Goal: Information Seeking & Learning: Check status

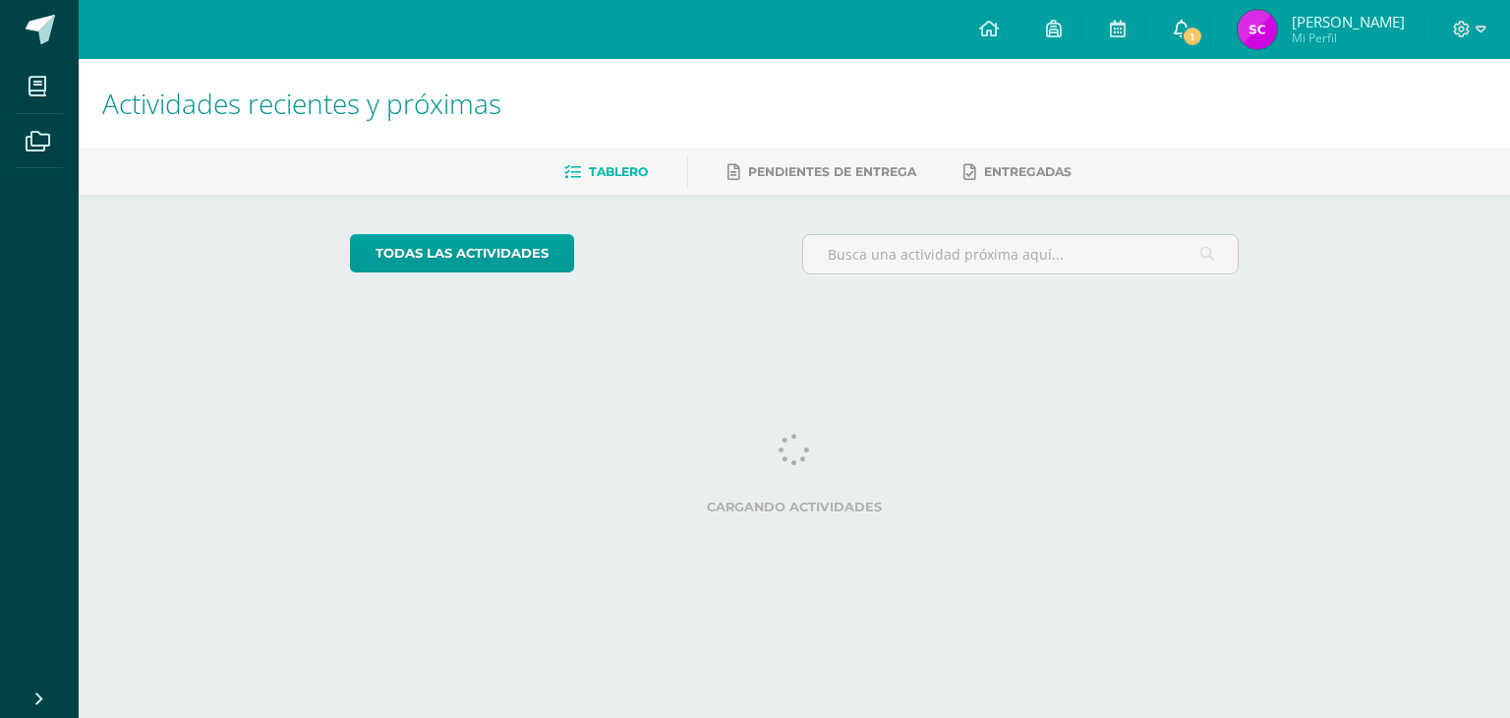
drag, startPoint x: 0, startPoint y: 0, endPoint x: 1185, endPoint y: 30, distance: 1185.4
click at [1185, 30] on link "1" at bounding box center [1182, 29] width 63 height 59
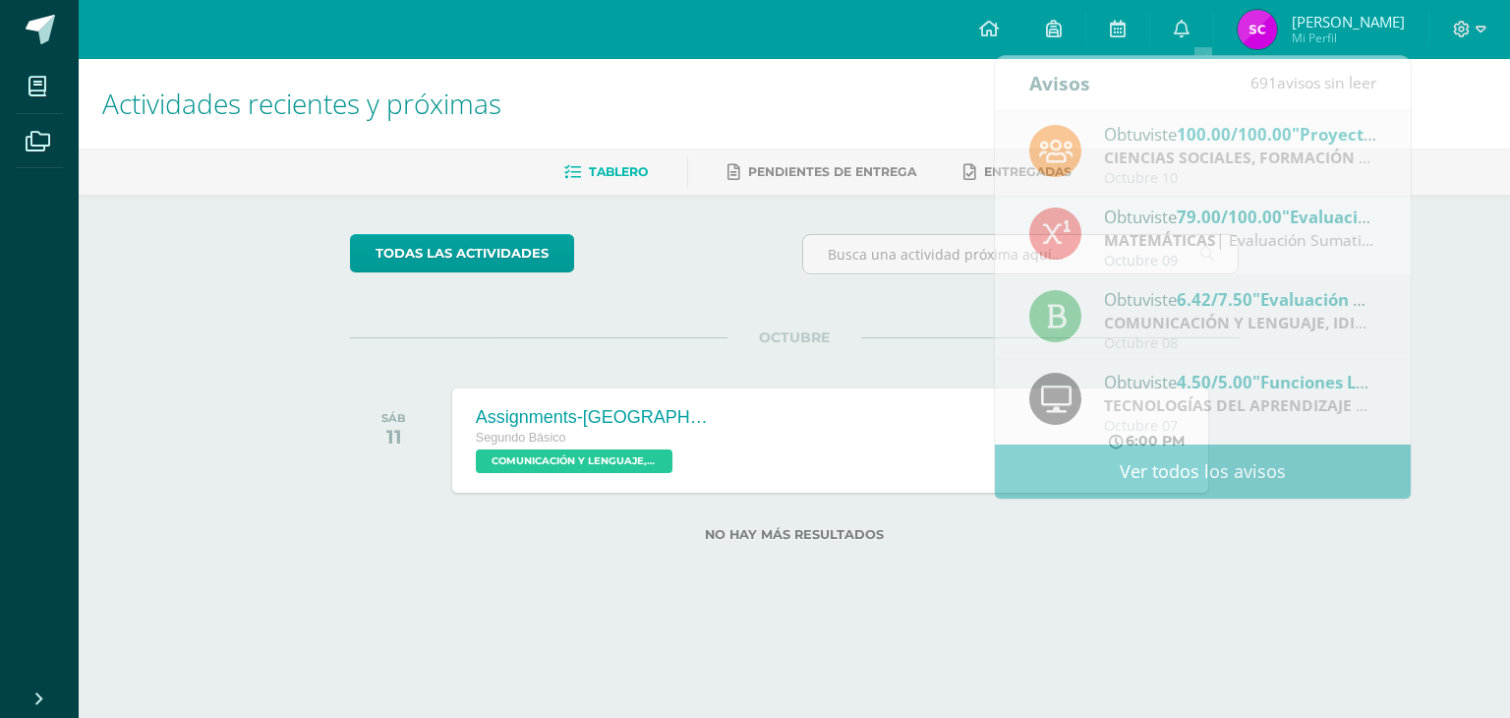
click at [1333, 567] on div "Actividades recientes y próximas Tablero Pendientes de entrega Entregadas todas…" at bounding box center [795, 332] width 1432 height 546
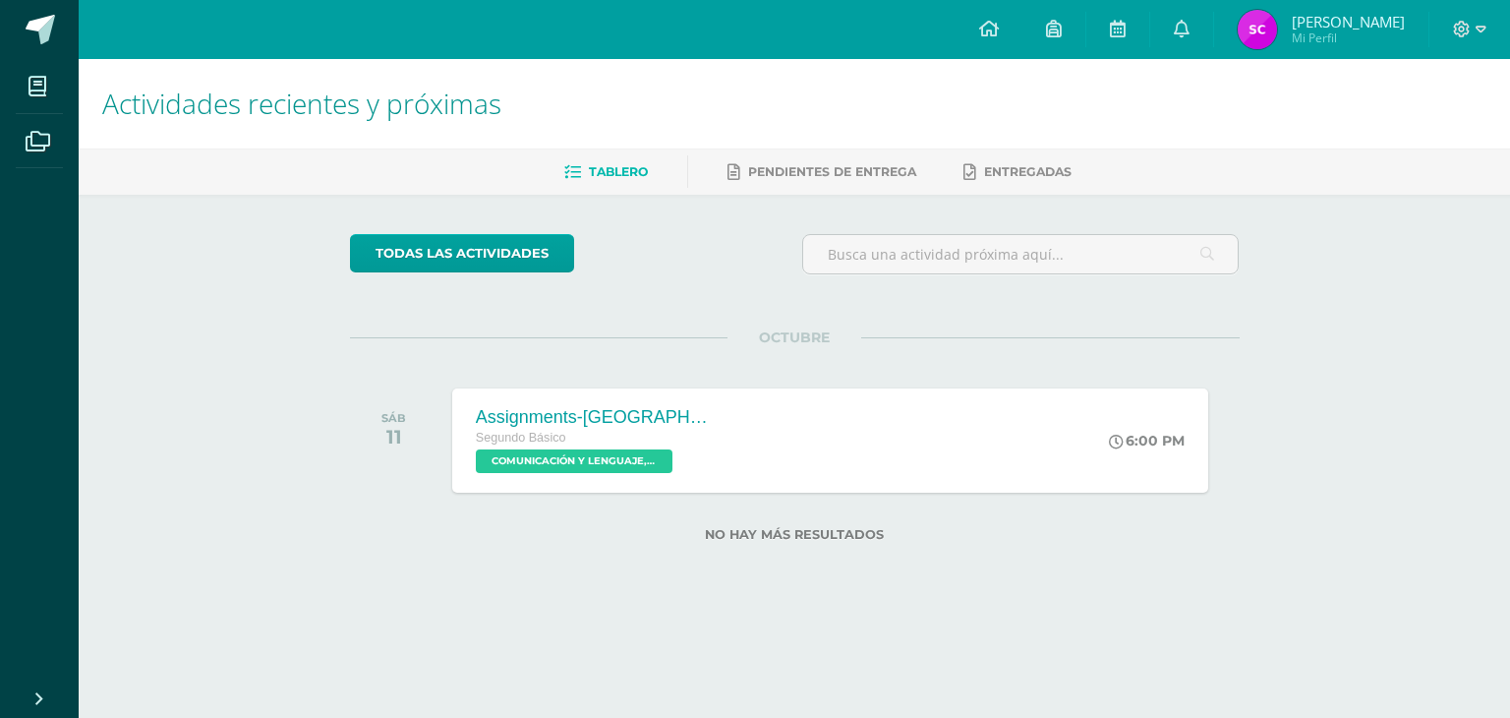
click at [1318, 30] on span "Mi Perfil" at bounding box center [1348, 38] width 113 height 17
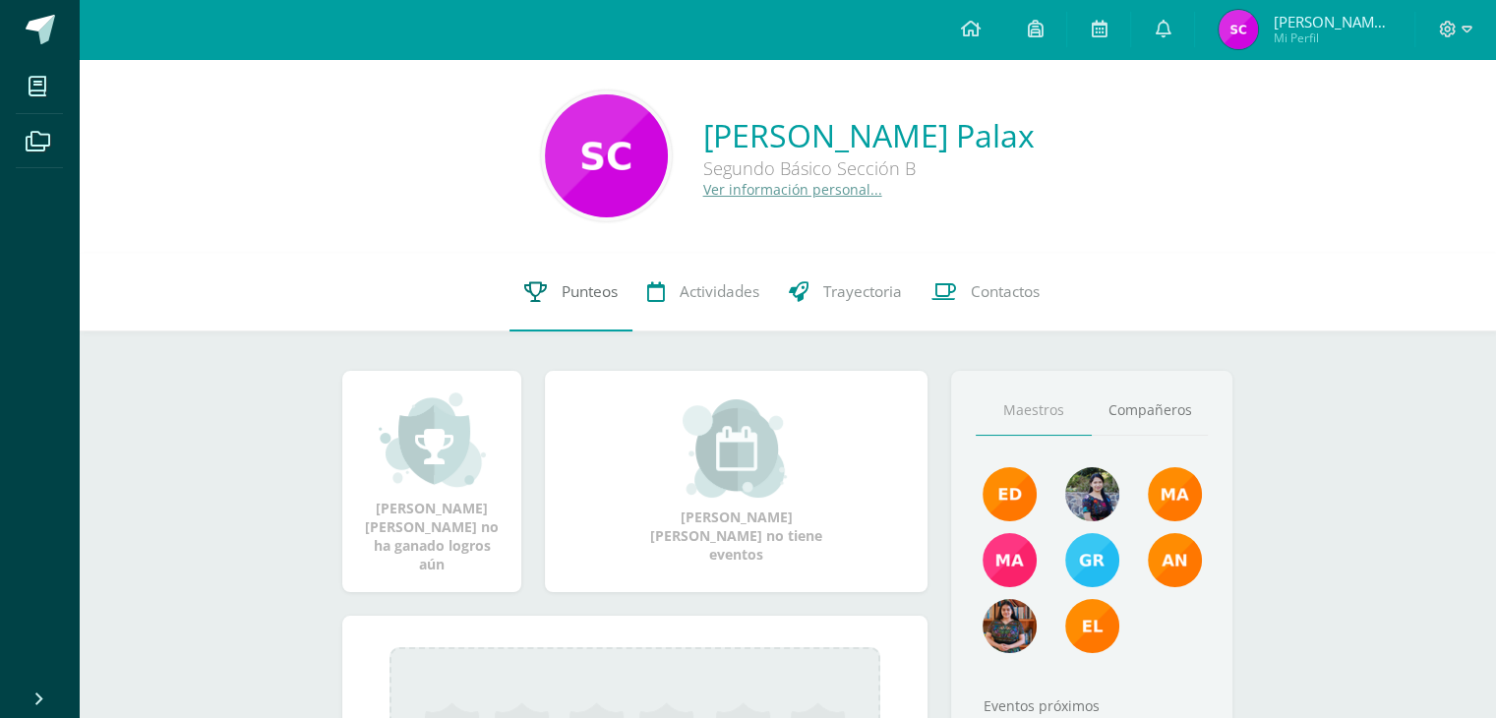
click at [557, 286] on link "Punteos" at bounding box center [570, 292] width 123 height 79
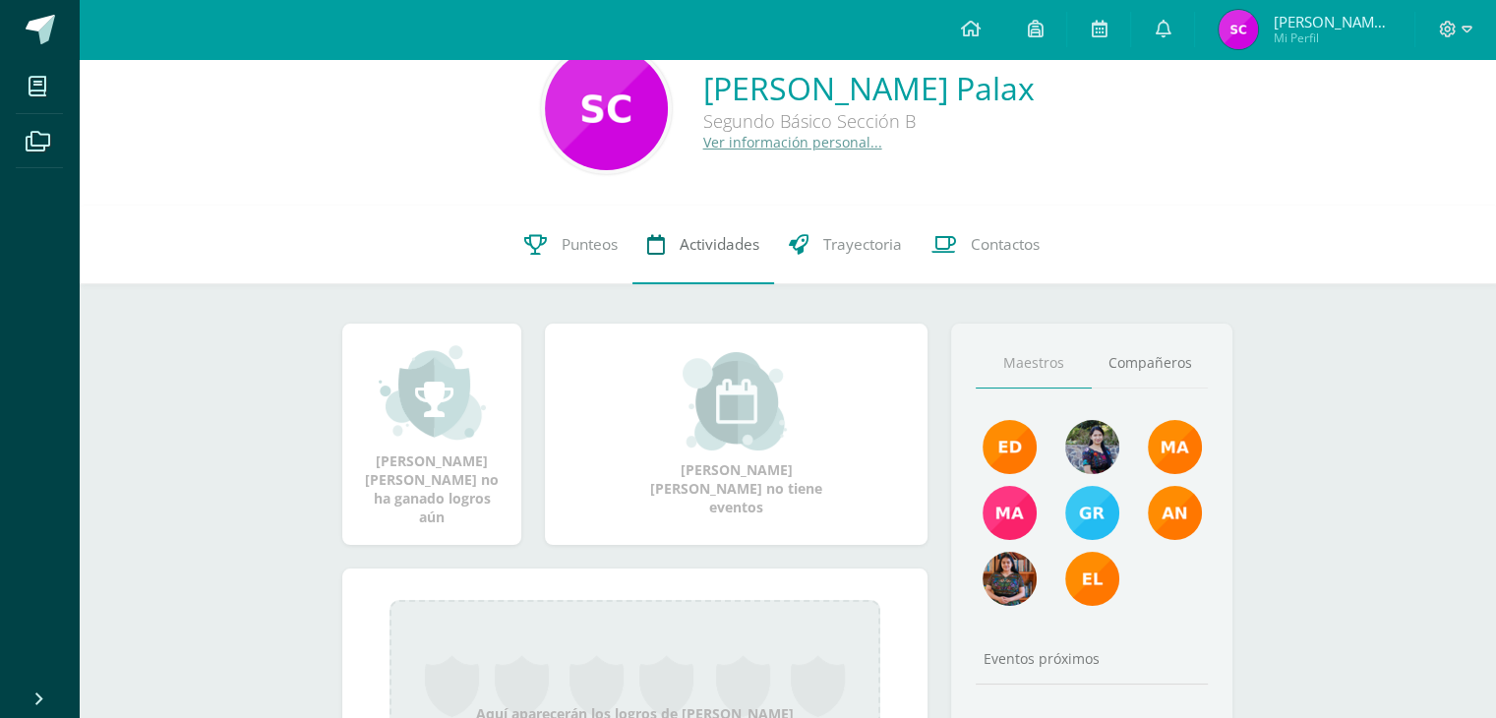
scroll to position [59, 0]
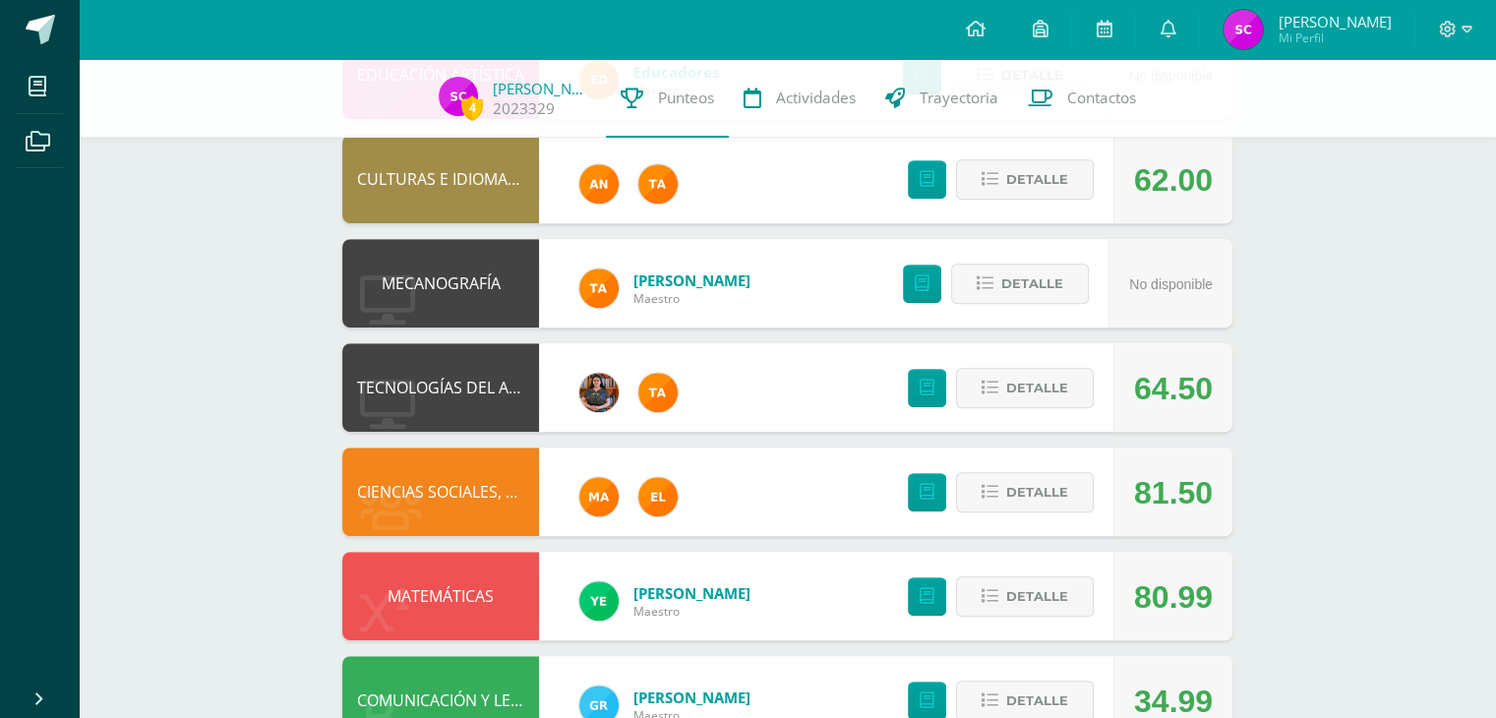
scroll to position [905, 0]
click at [1031, 491] on span "Detalle" at bounding box center [1037, 492] width 62 height 36
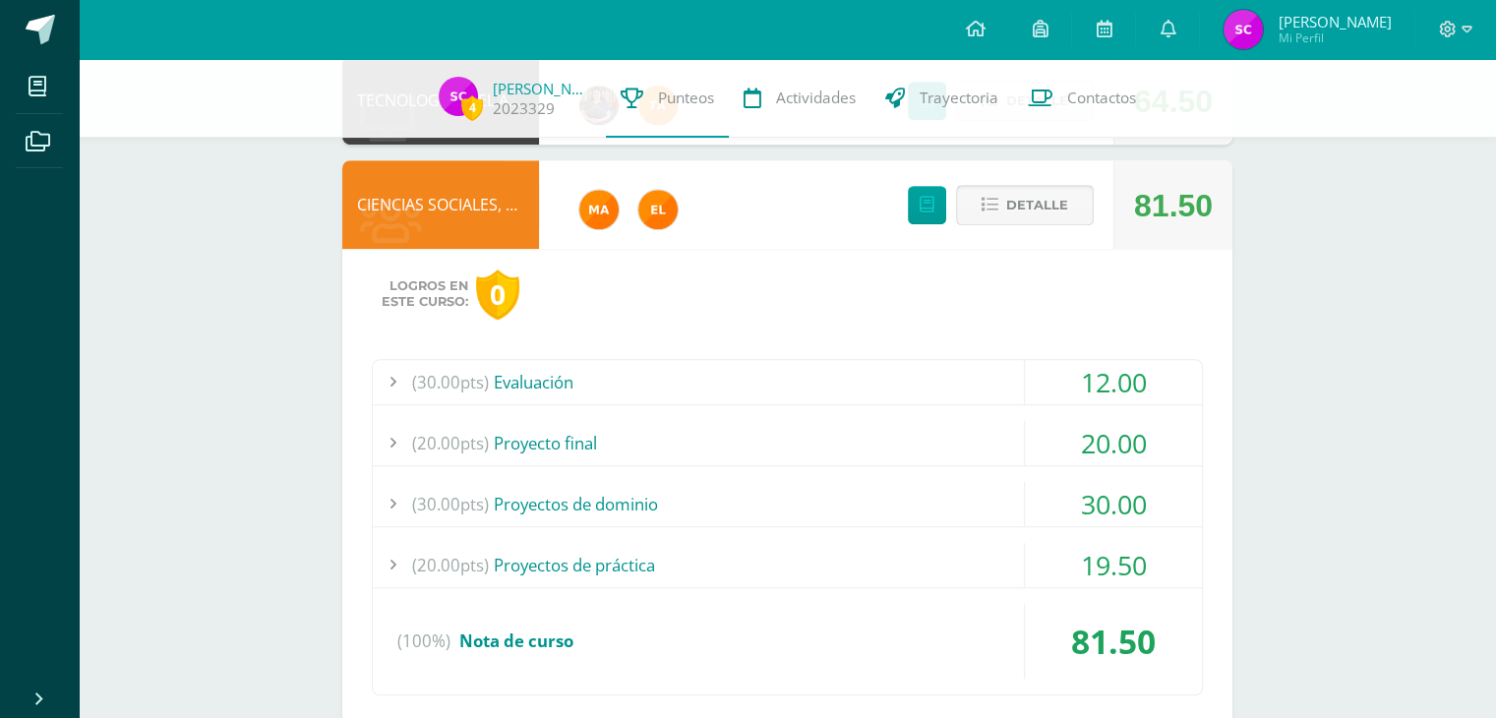
scroll to position [1222, 0]
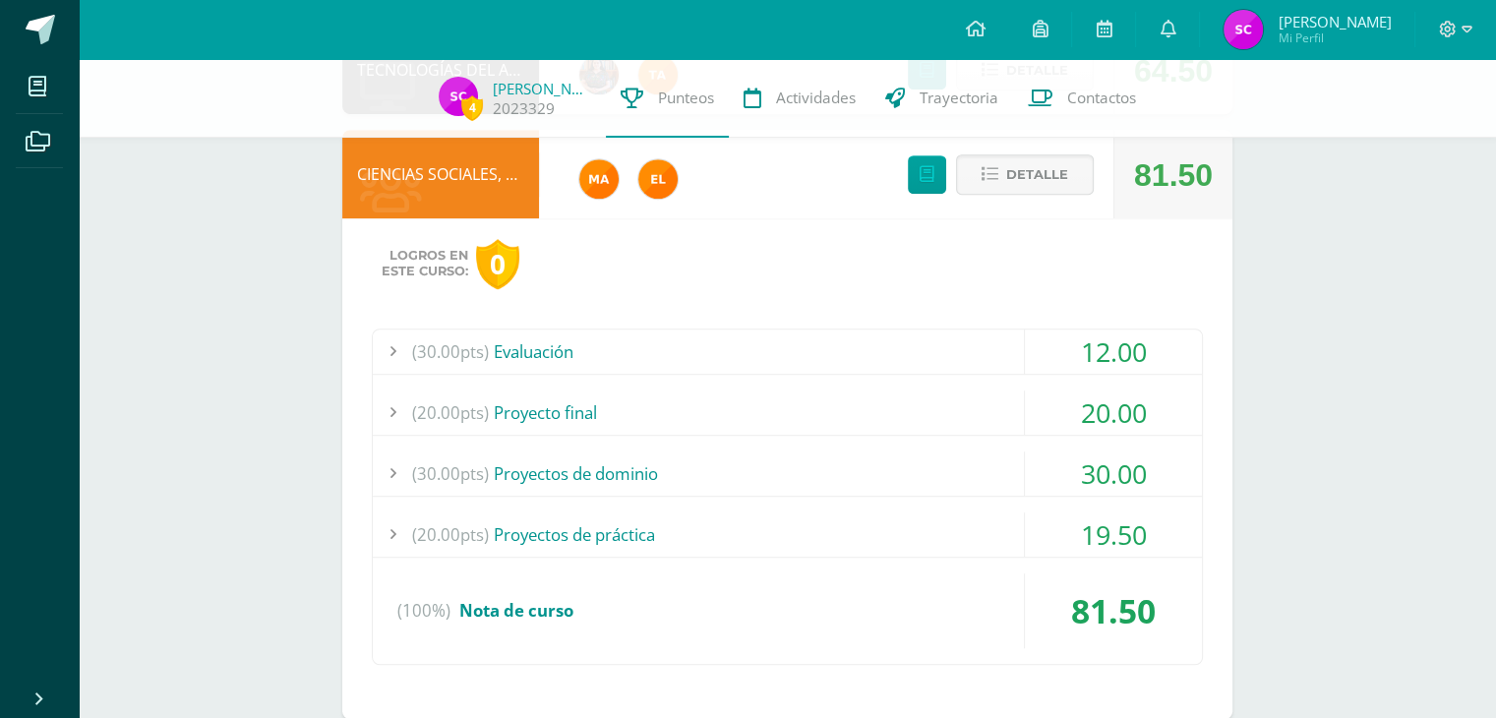
click at [1081, 419] on div "20.00" at bounding box center [1113, 412] width 177 height 44
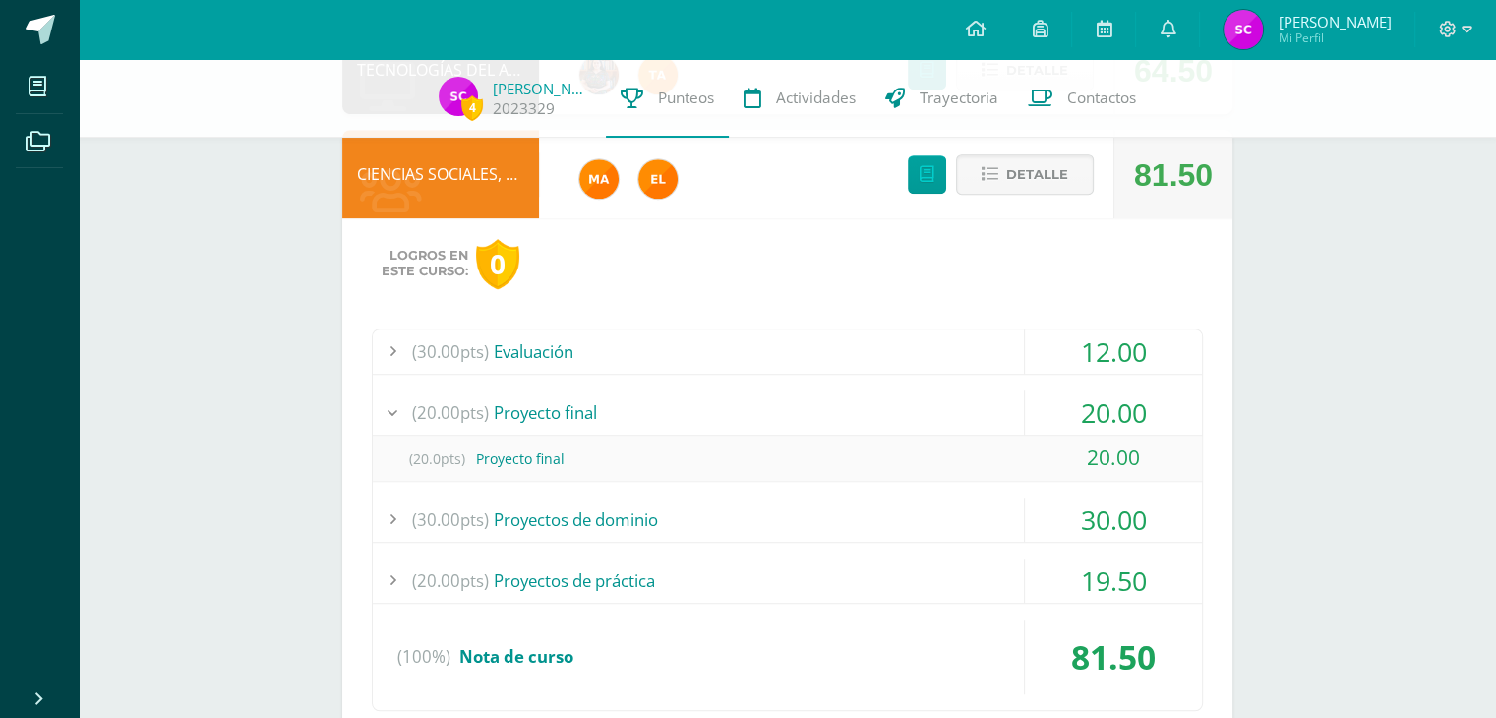
click at [1081, 419] on div "20.00" at bounding box center [1113, 412] width 177 height 44
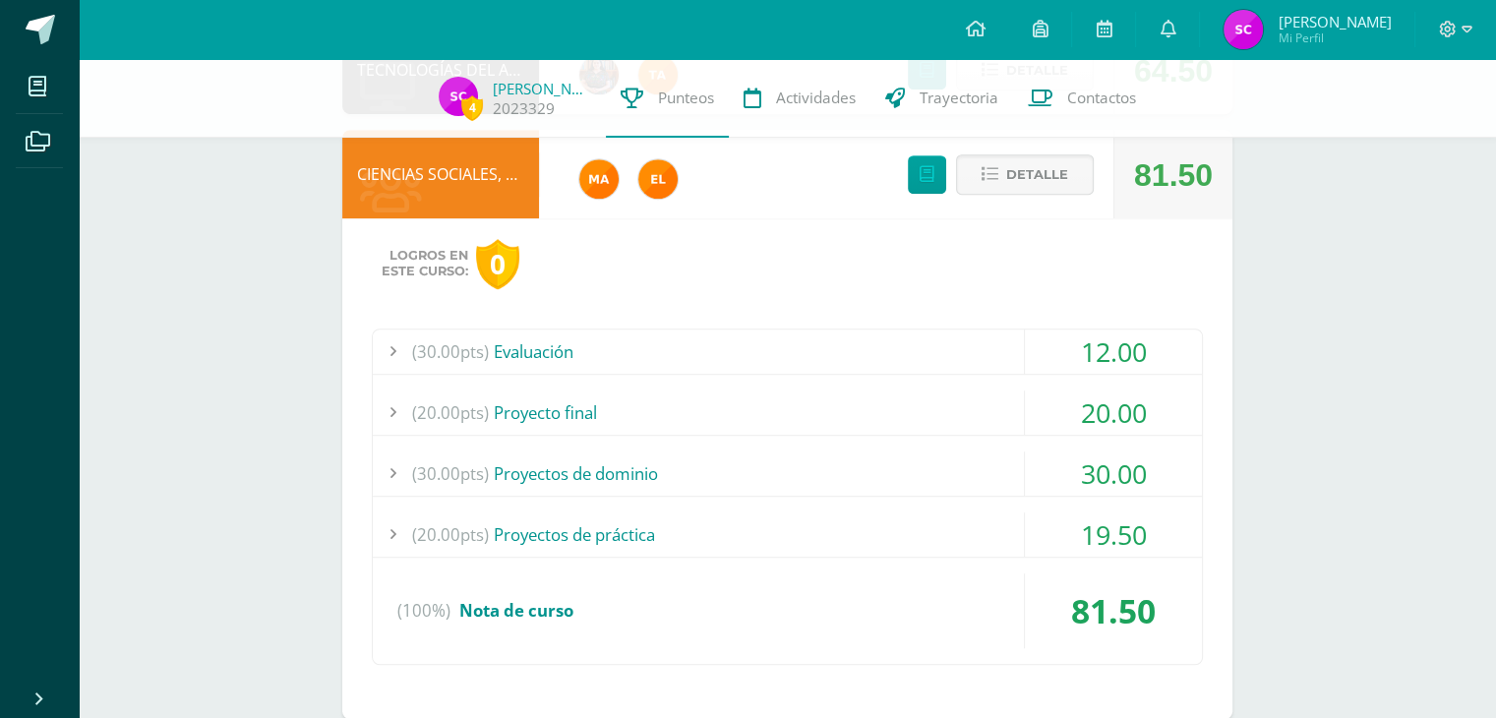
click at [1105, 356] on div "12.00" at bounding box center [1113, 351] width 177 height 44
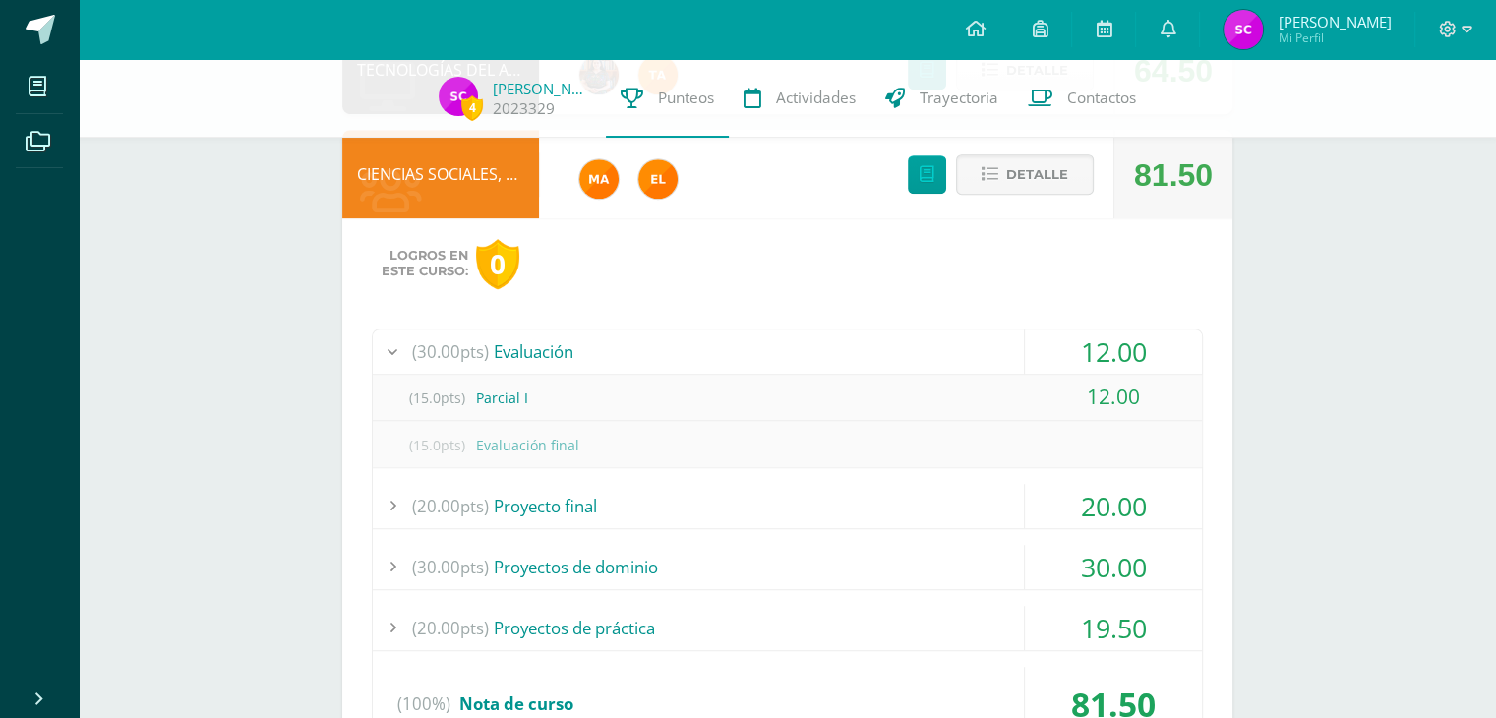
click at [1105, 356] on div "12.00" at bounding box center [1113, 351] width 177 height 44
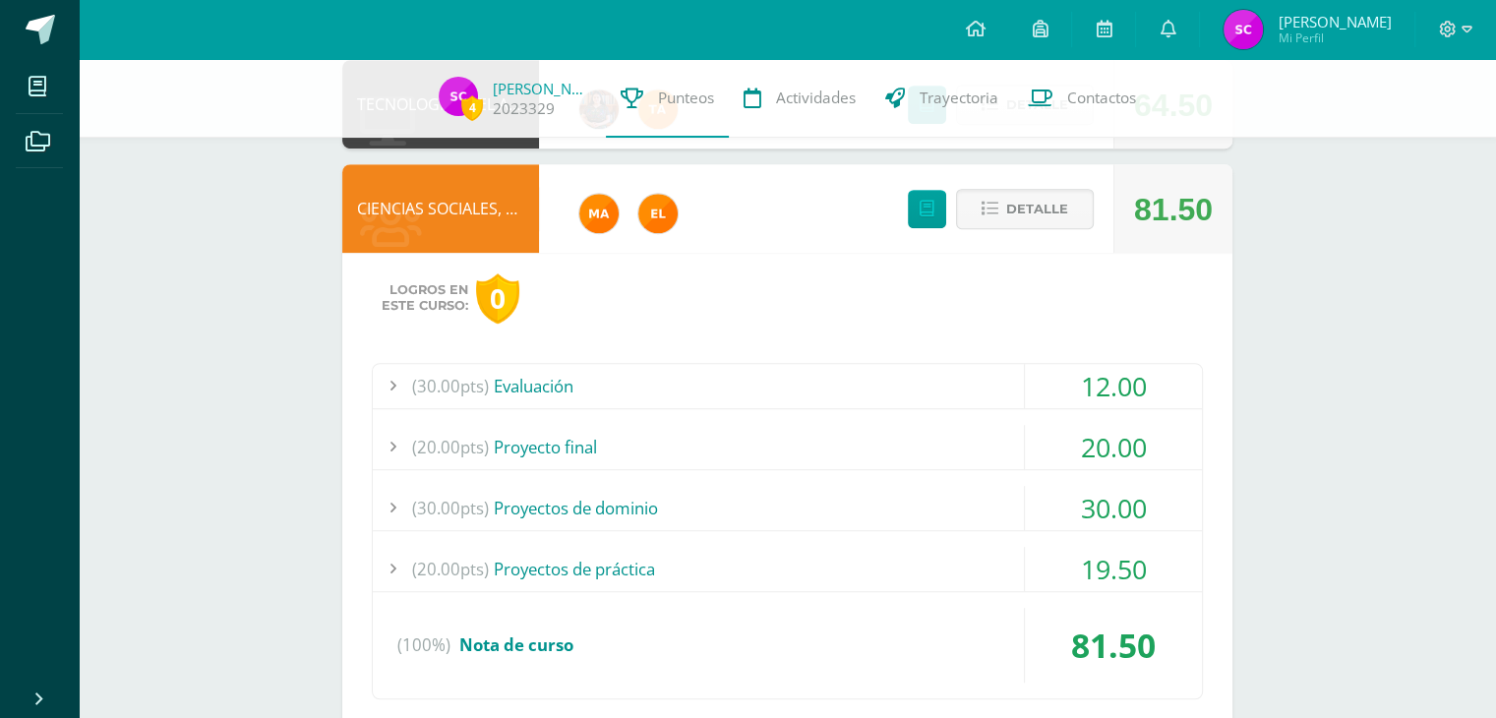
scroll to position [1187, 0]
click at [1100, 395] on div "12.00" at bounding box center [1113, 387] width 177 height 44
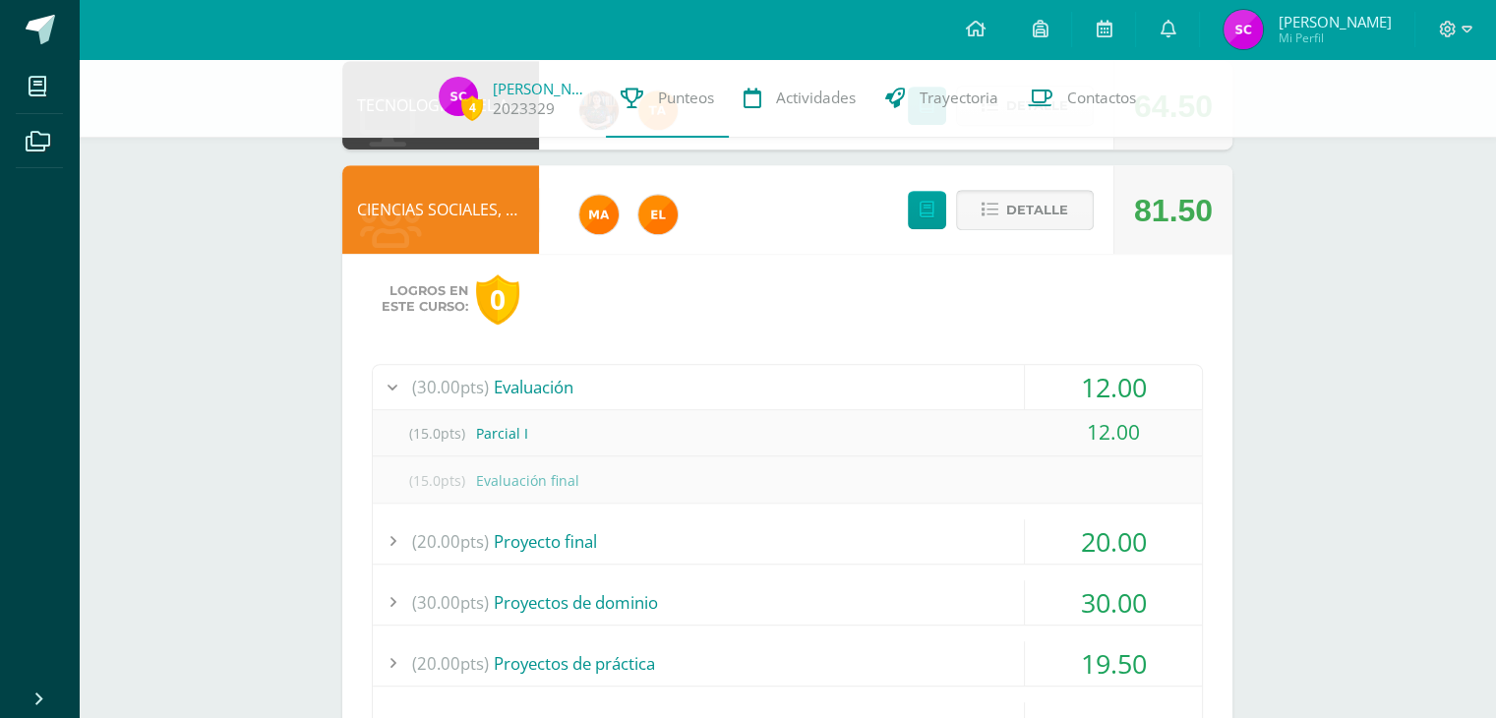
click at [1053, 221] on span "Detalle" at bounding box center [1037, 210] width 62 height 36
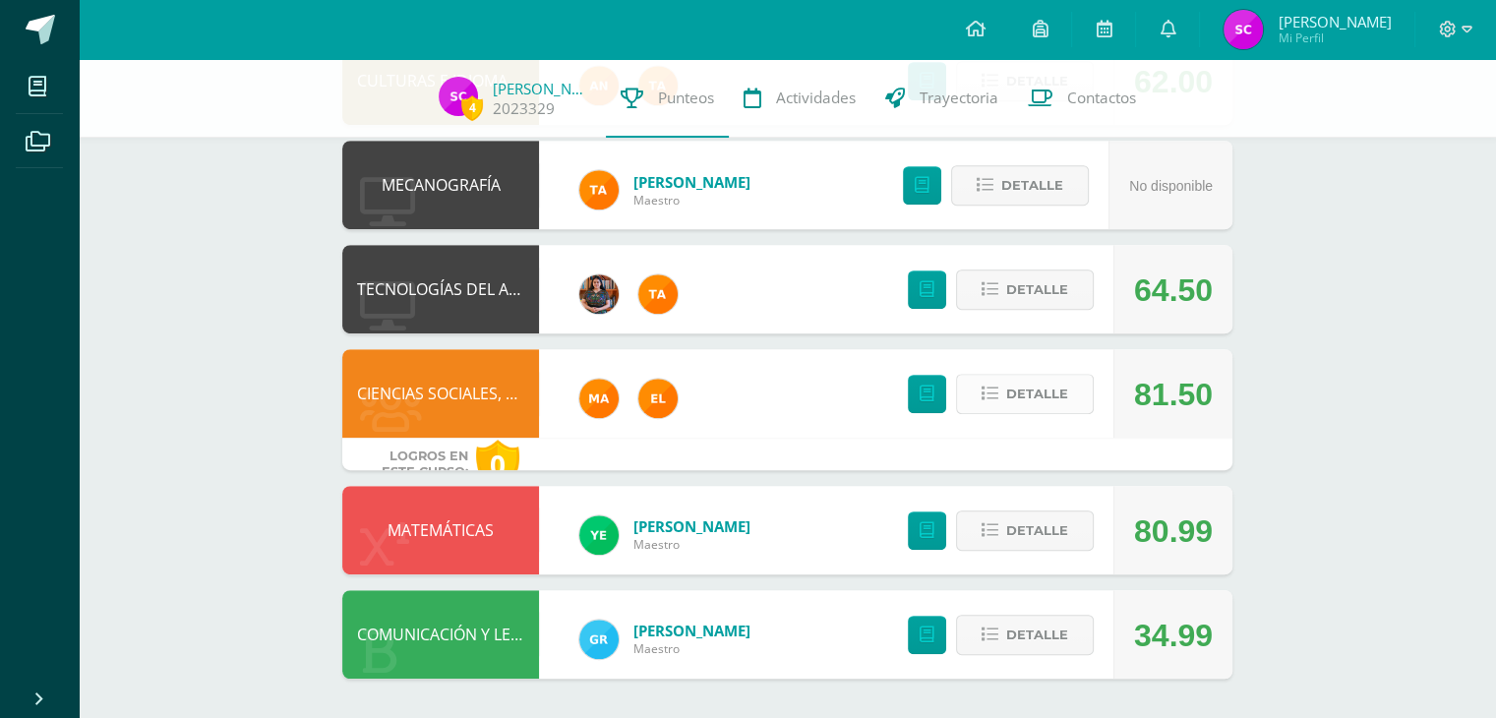
scroll to position [972, 0]
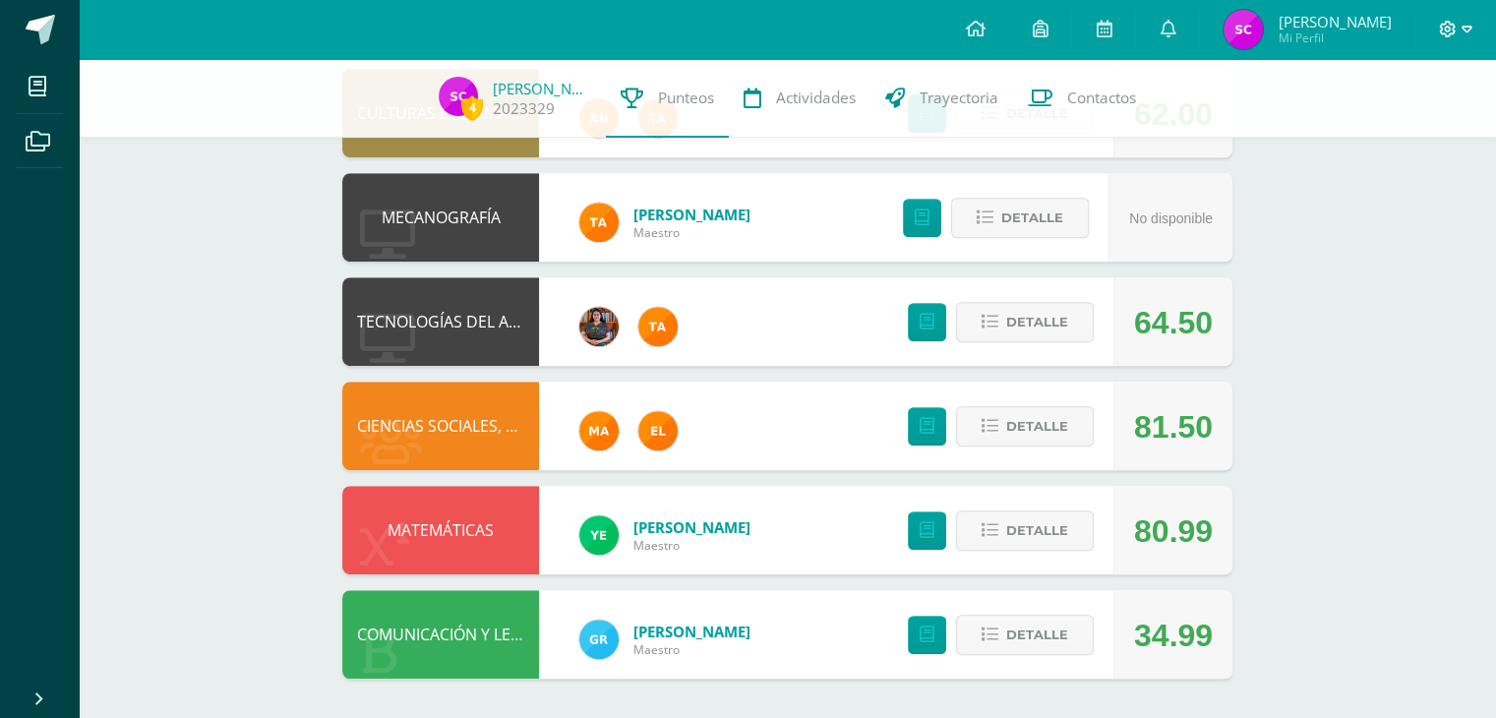
click at [1451, 30] on icon at bounding box center [1448, 30] width 18 height 18
click at [1382, 139] on span "Cerrar sesión" at bounding box center [1404, 134] width 89 height 19
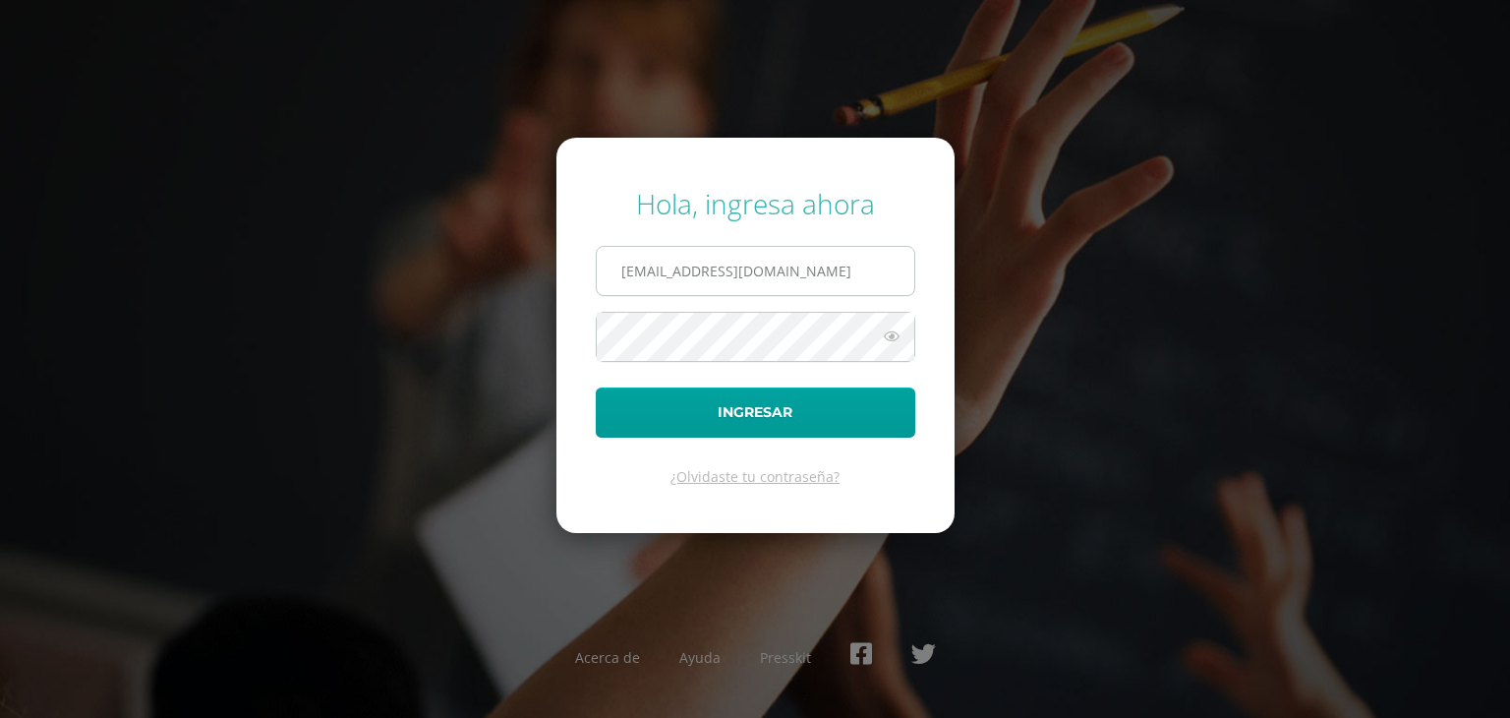
click at [874, 277] on input "soniacosigua2023@maiagt.org" at bounding box center [756, 271] width 318 height 48
type input "lauraiboy2023@maiagt.org"
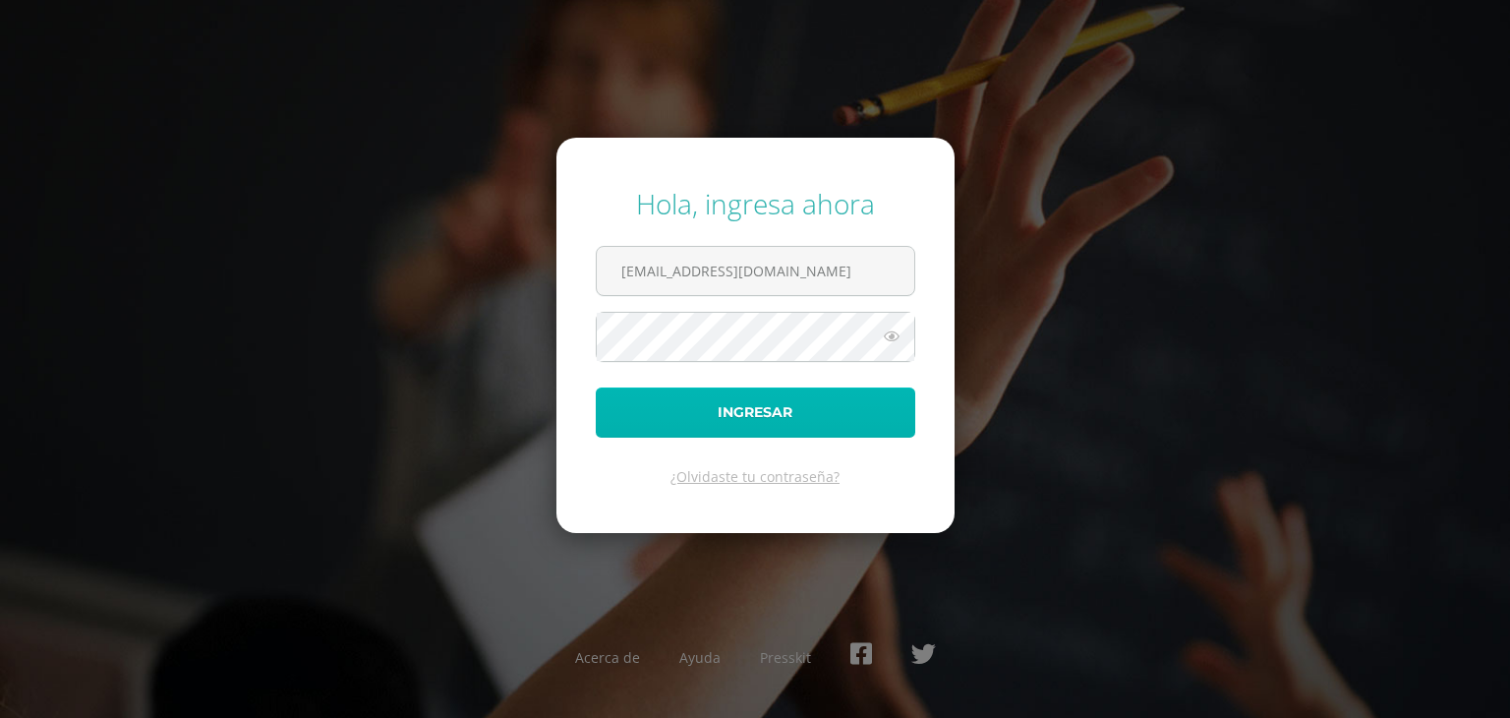
click at [843, 410] on button "Ingresar" at bounding box center [756, 412] width 320 height 50
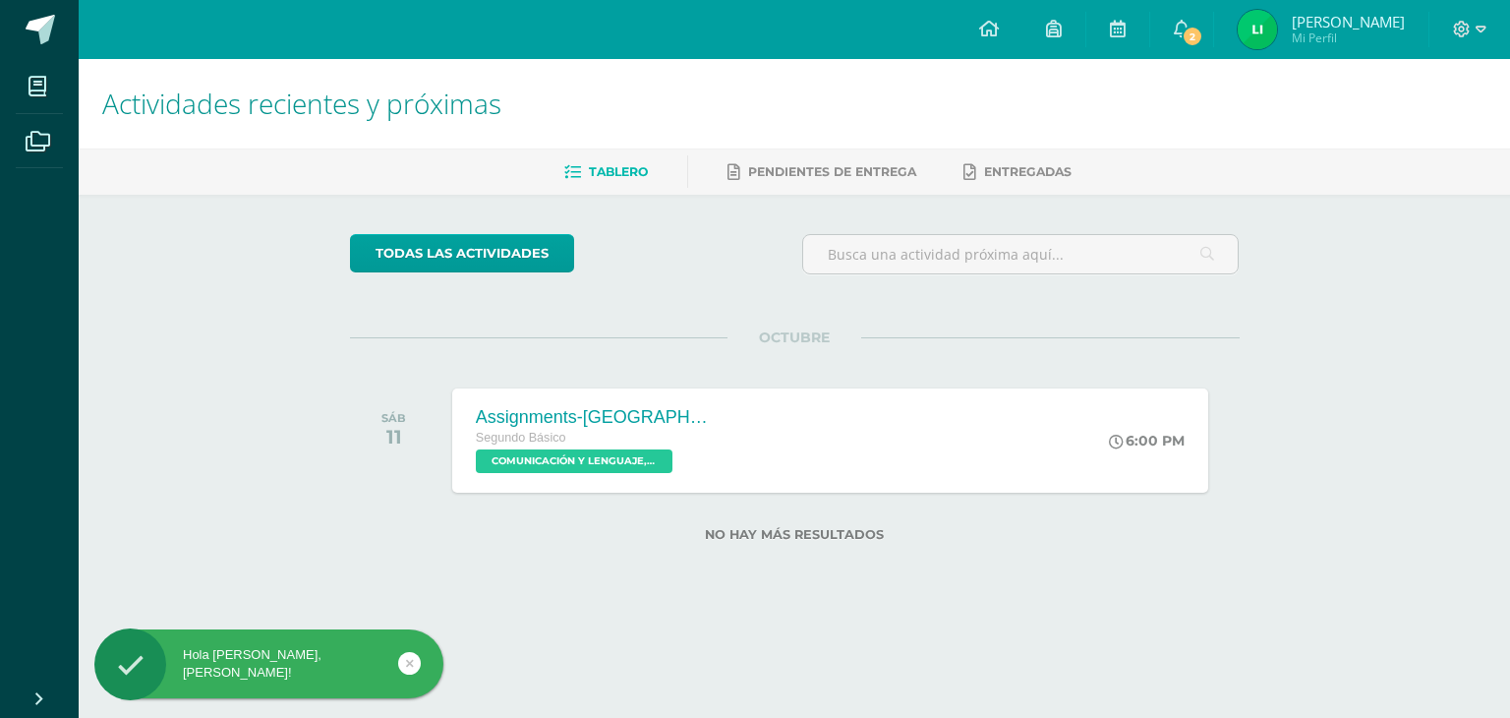
click at [1277, 21] on img at bounding box center [1257, 29] width 39 height 39
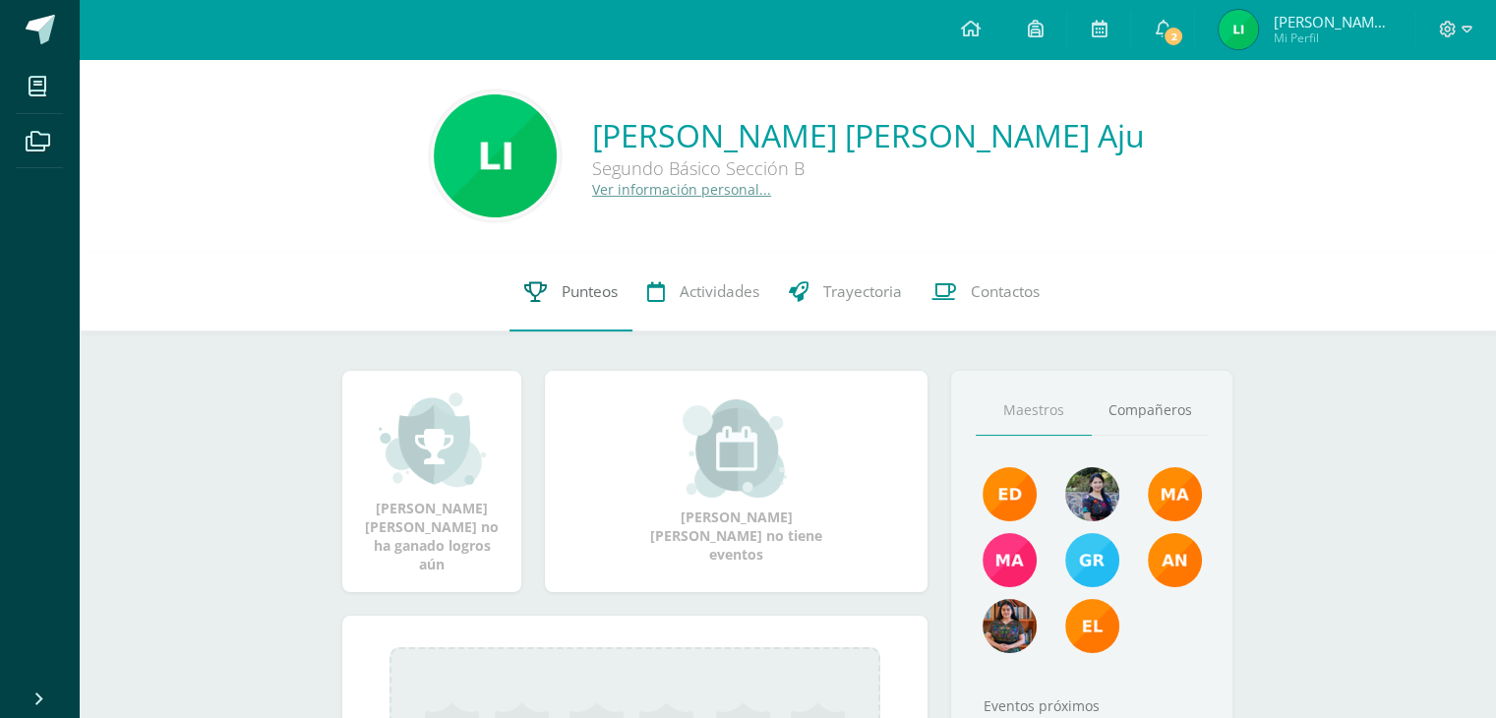
click at [618, 288] on link "Punteos" at bounding box center [570, 292] width 123 height 79
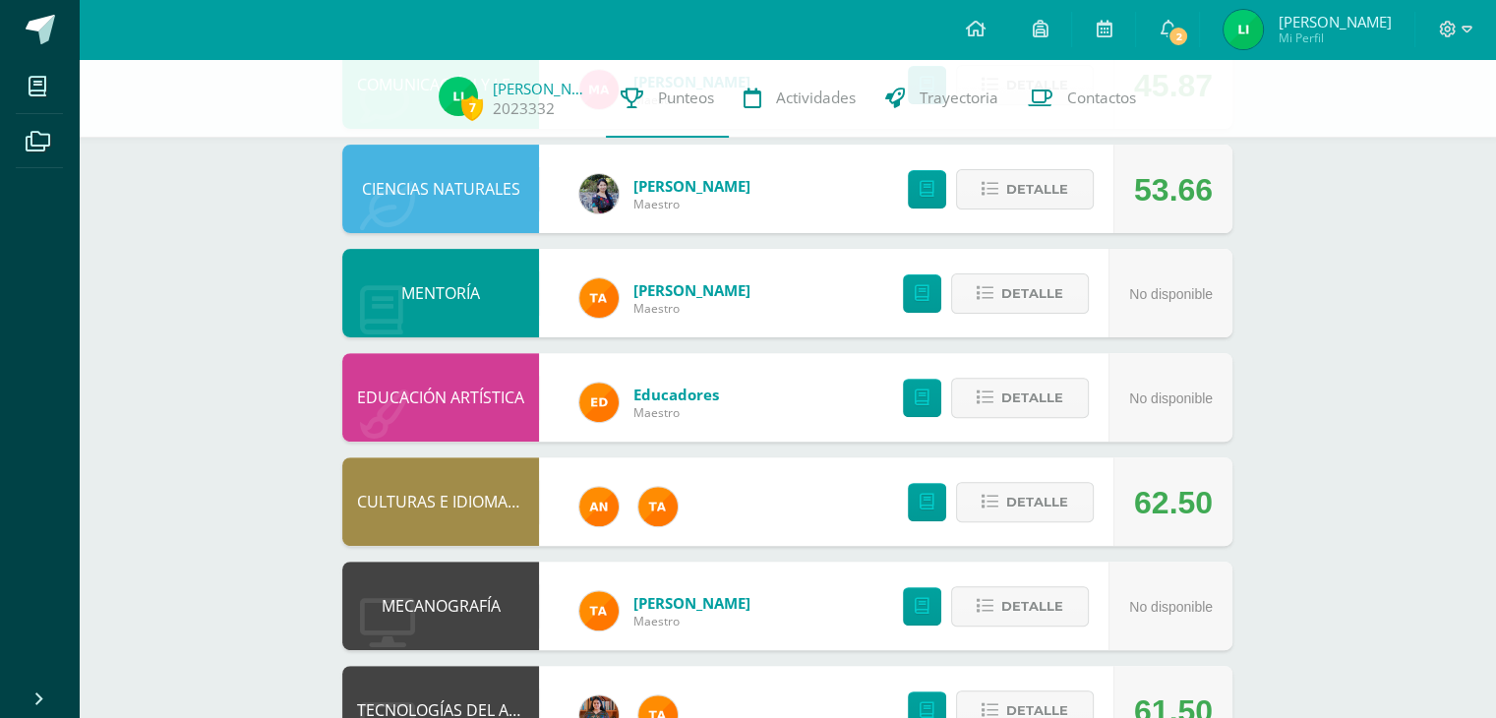
scroll to position [972, 0]
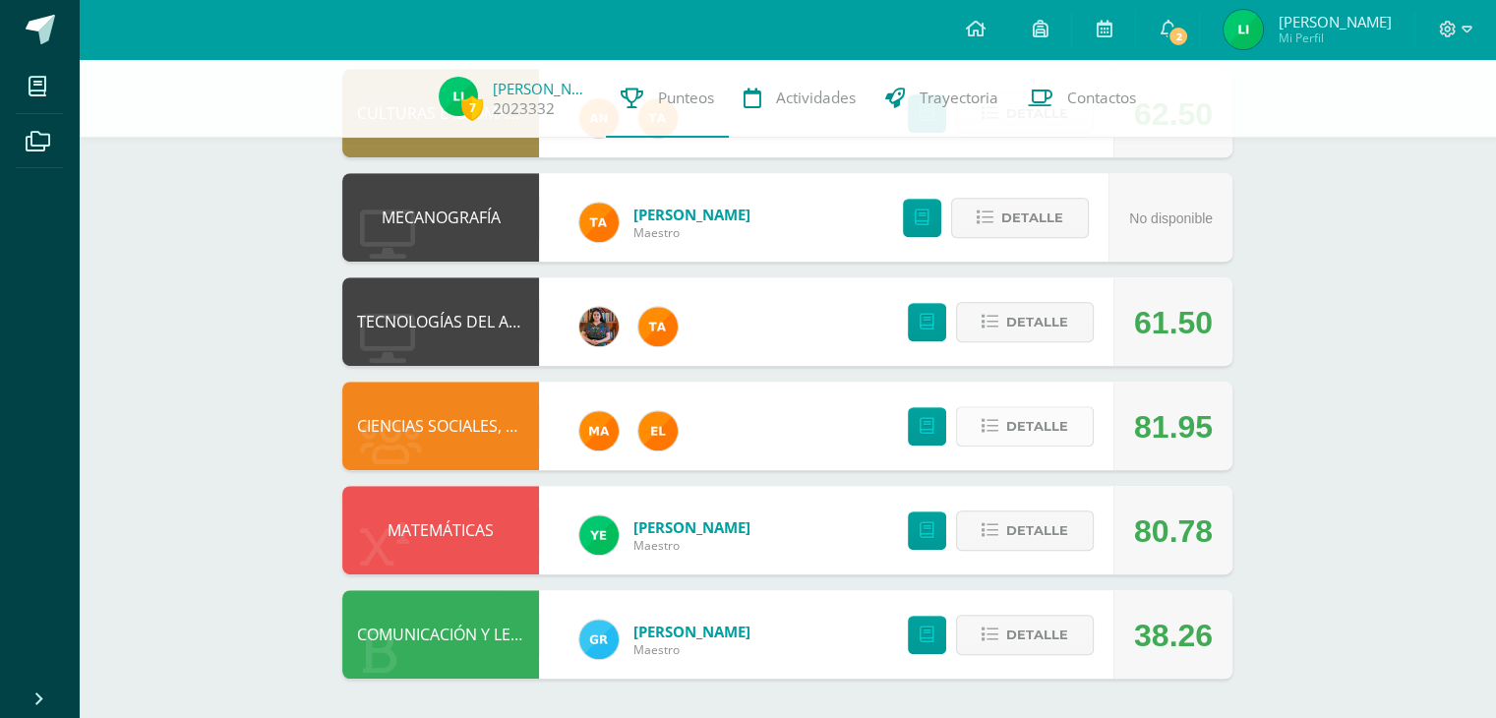
click at [1067, 428] on span "Detalle" at bounding box center [1037, 426] width 62 height 36
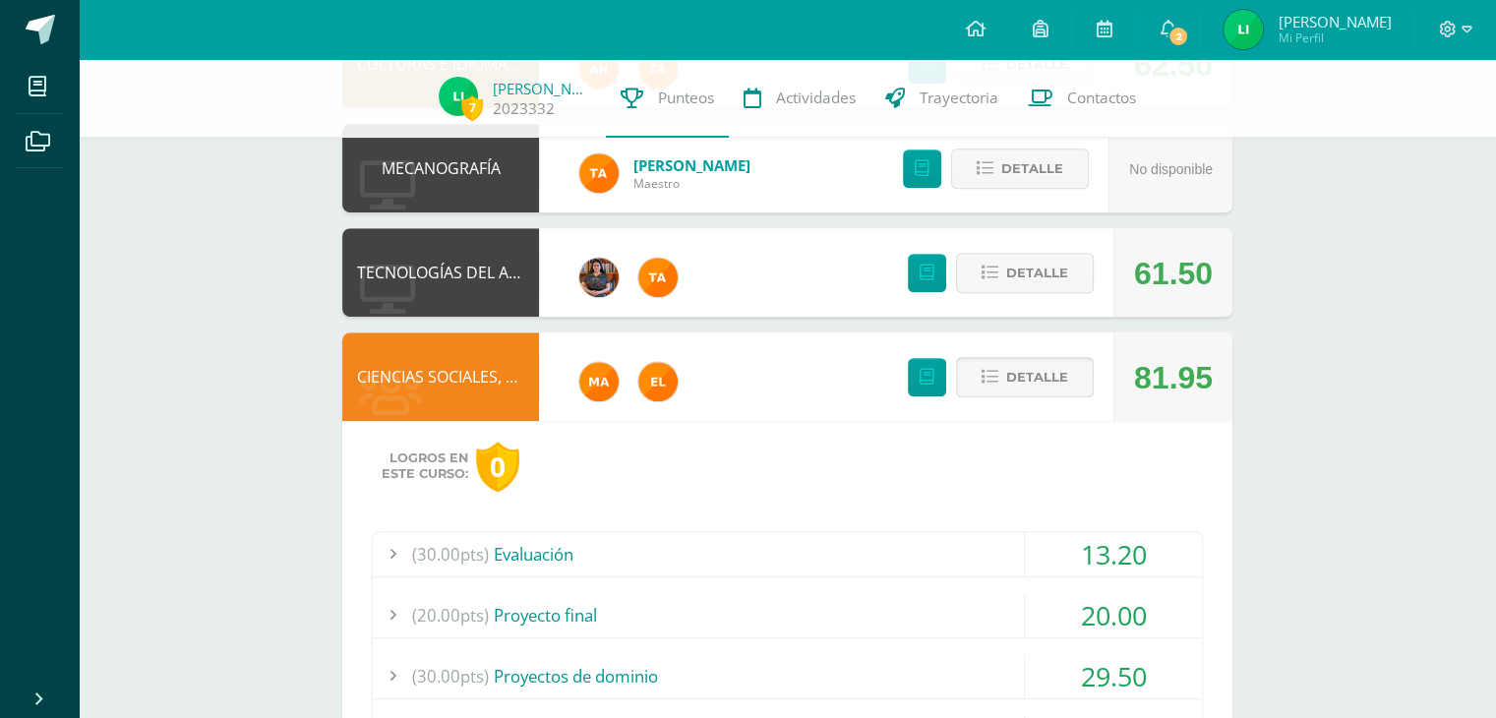
scroll to position [1017, 0]
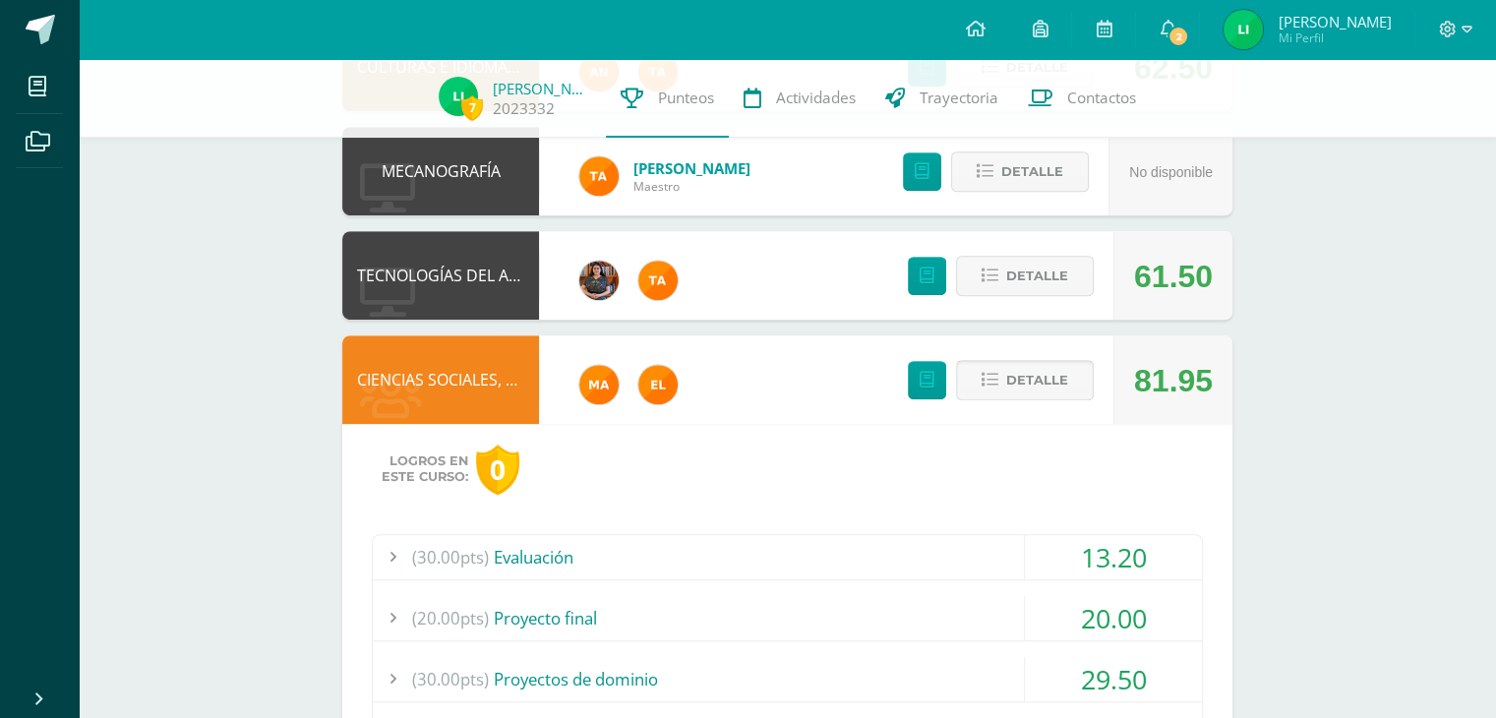
click at [1058, 389] on span "Detalle" at bounding box center [1037, 380] width 62 height 36
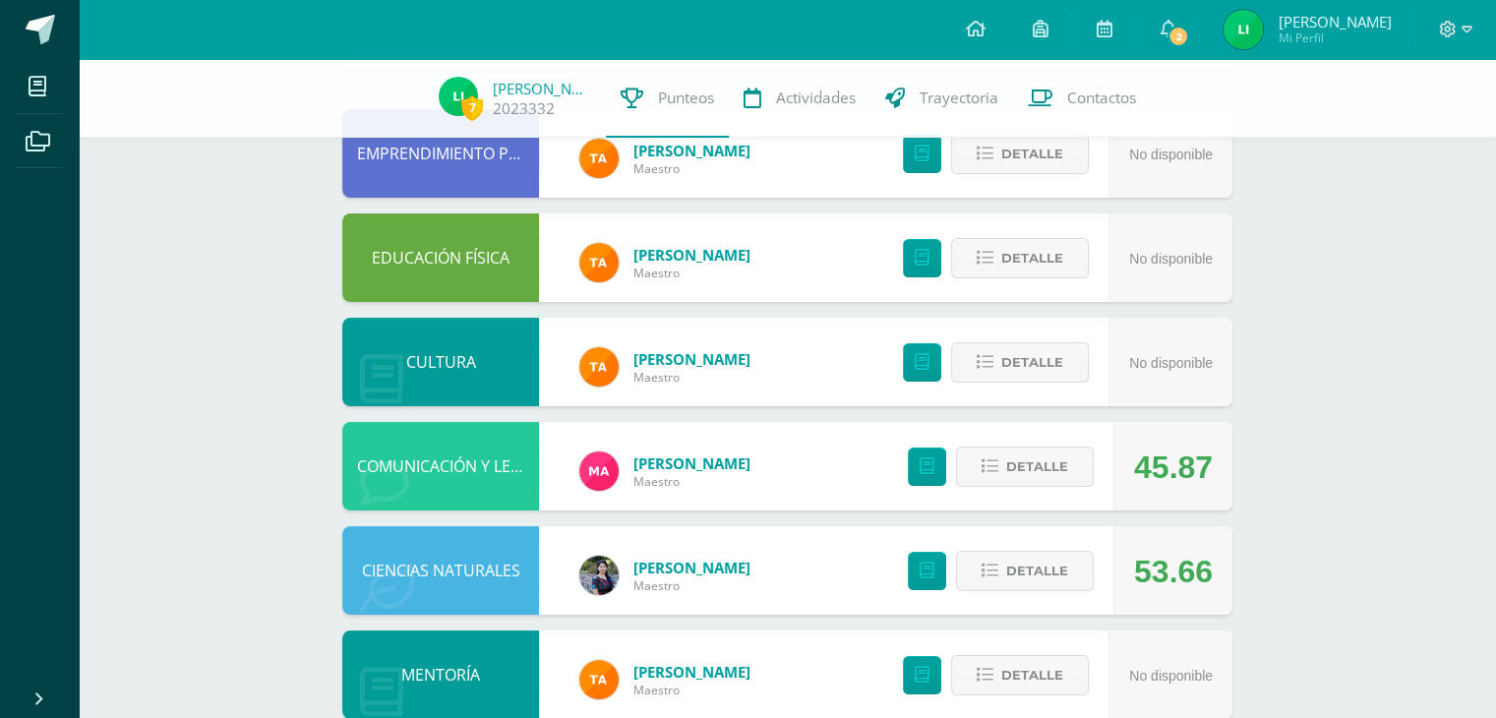
scroll to position [0, 0]
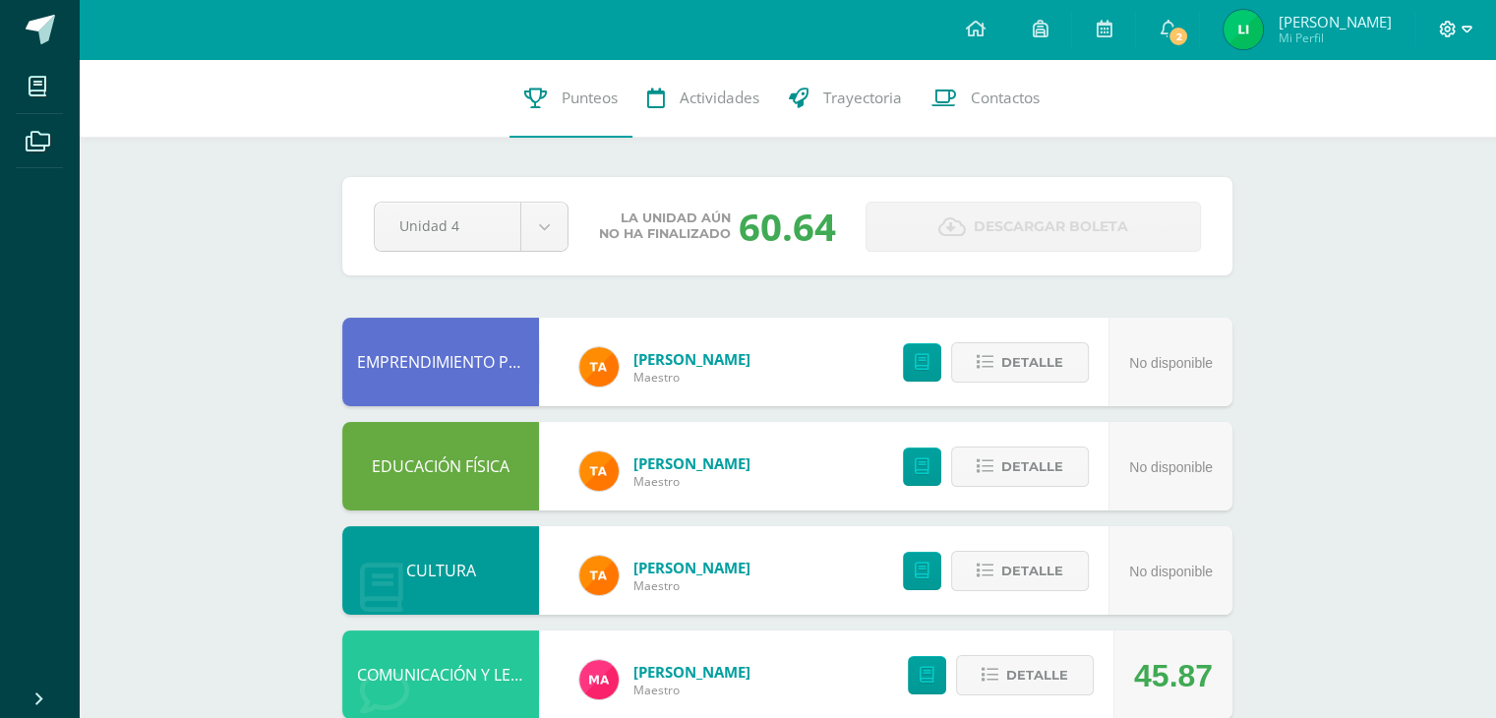
click at [1452, 27] on icon at bounding box center [1448, 30] width 18 height 18
click at [1374, 136] on span "Cerrar sesión" at bounding box center [1403, 133] width 89 height 19
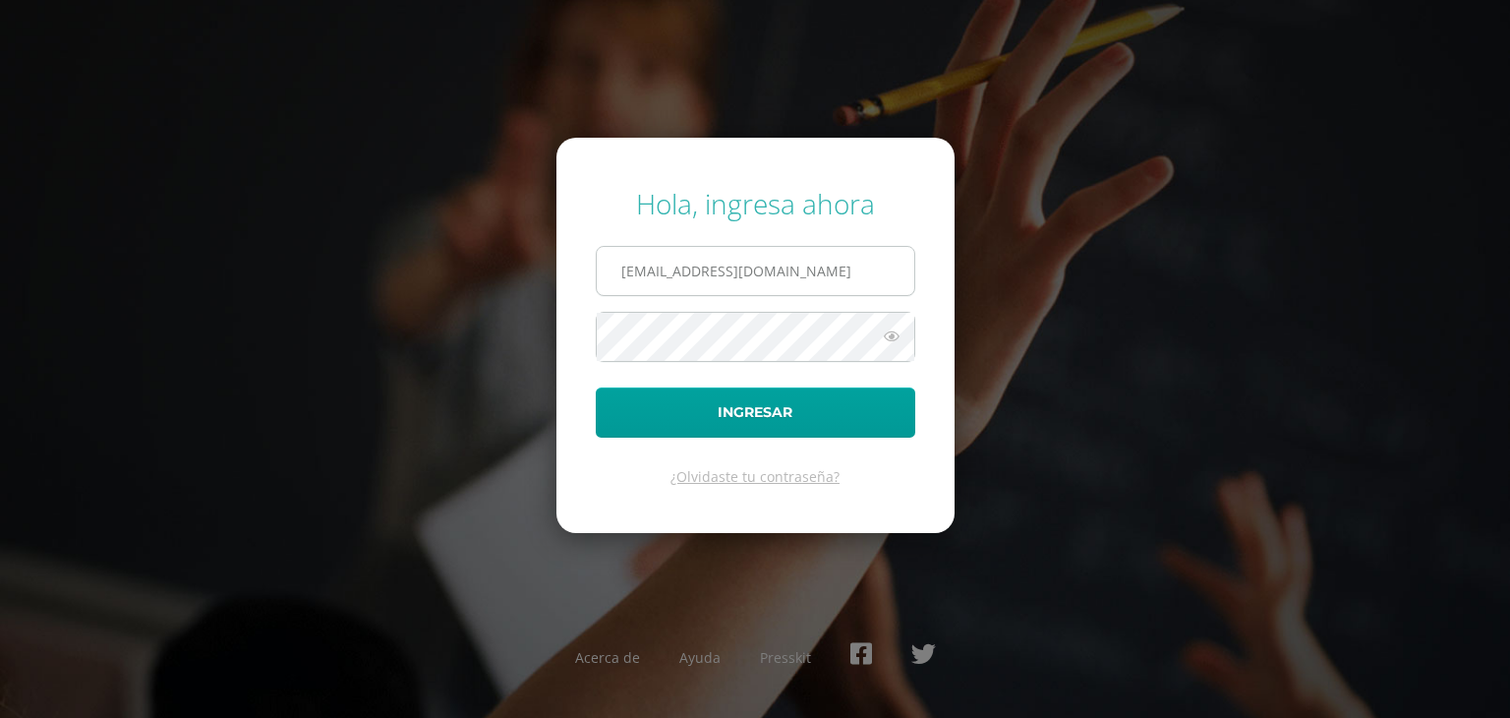
click at [760, 276] on input "lauraiboy2023@maiagt.org" at bounding box center [756, 271] width 318 height 48
type input "soniacosigua2023@maiagt.org"
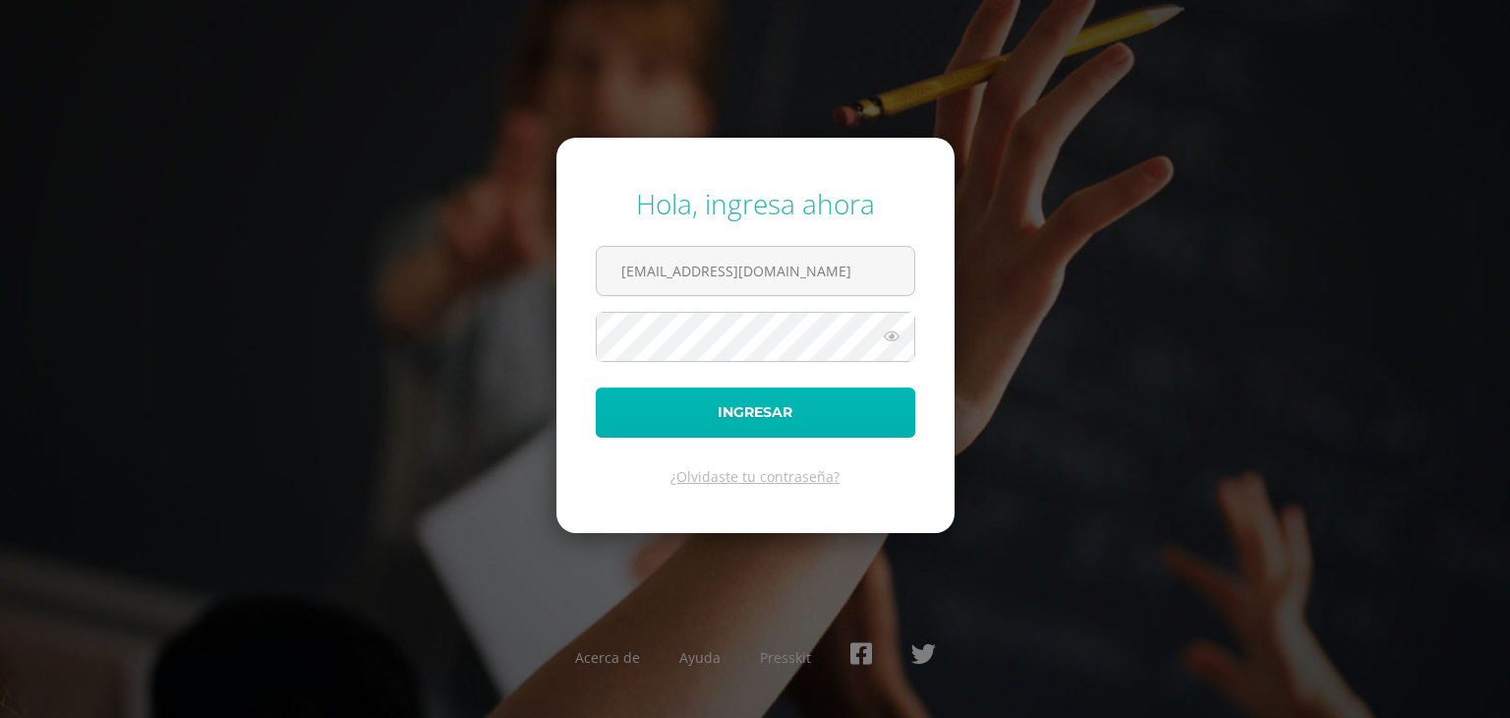
click at [804, 422] on button "Ingresar" at bounding box center [756, 412] width 320 height 50
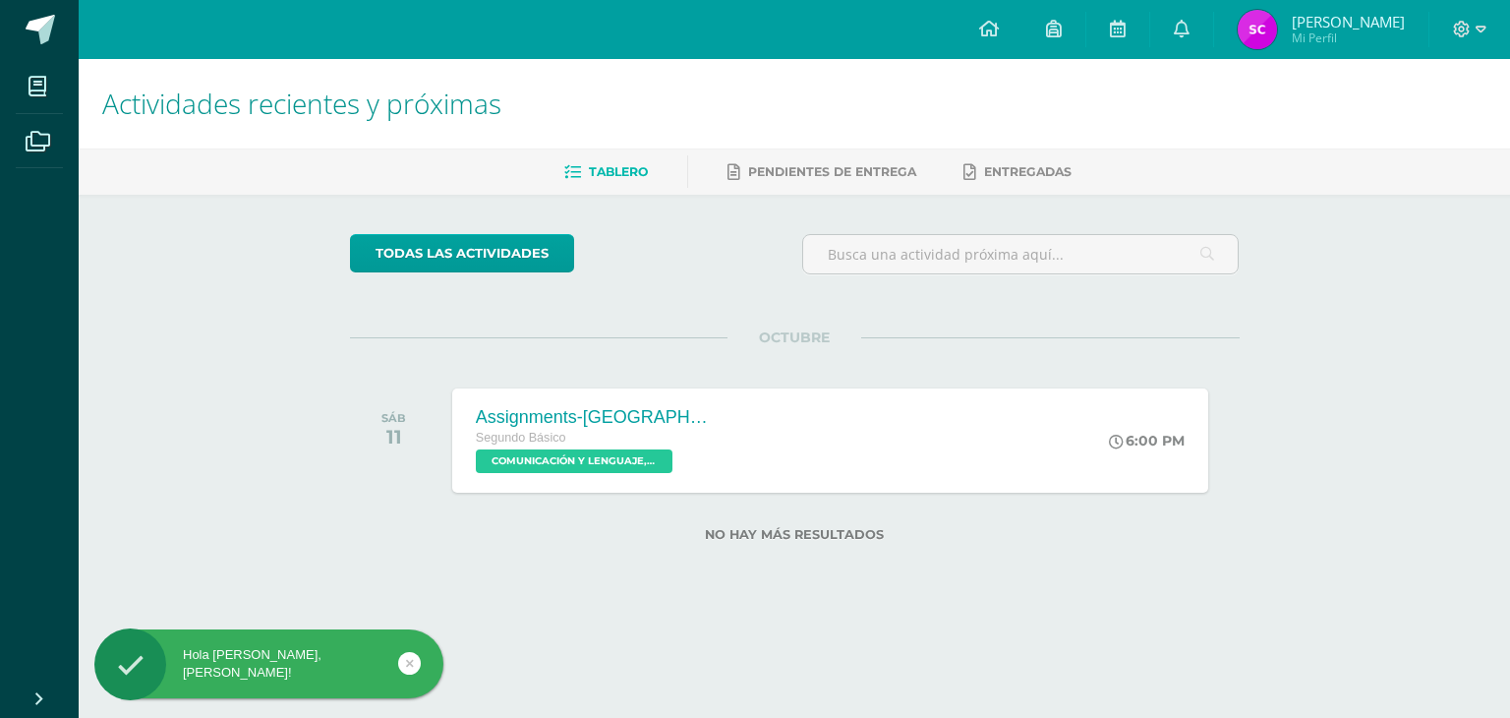
click at [1277, 23] on img at bounding box center [1257, 29] width 39 height 39
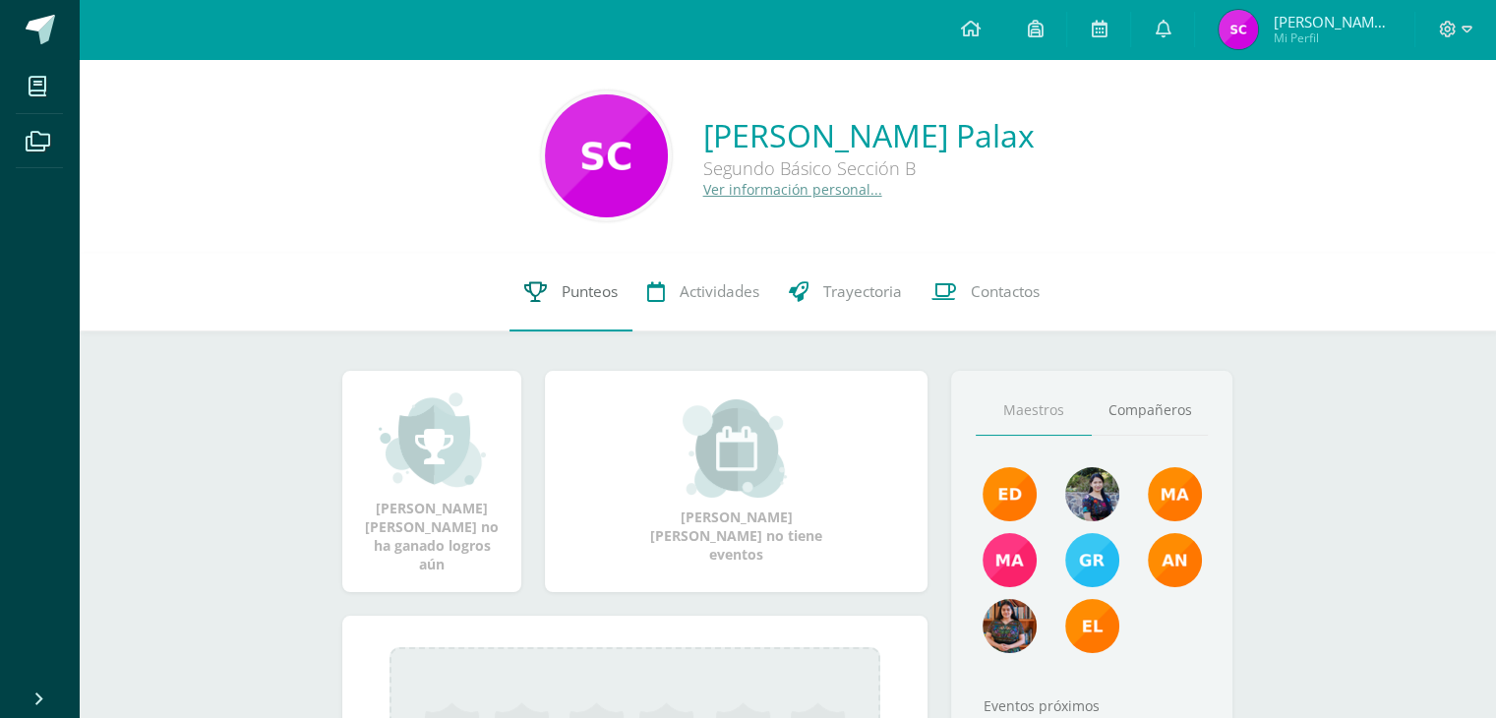
click at [568, 302] on span "Punteos" at bounding box center [590, 291] width 56 height 21
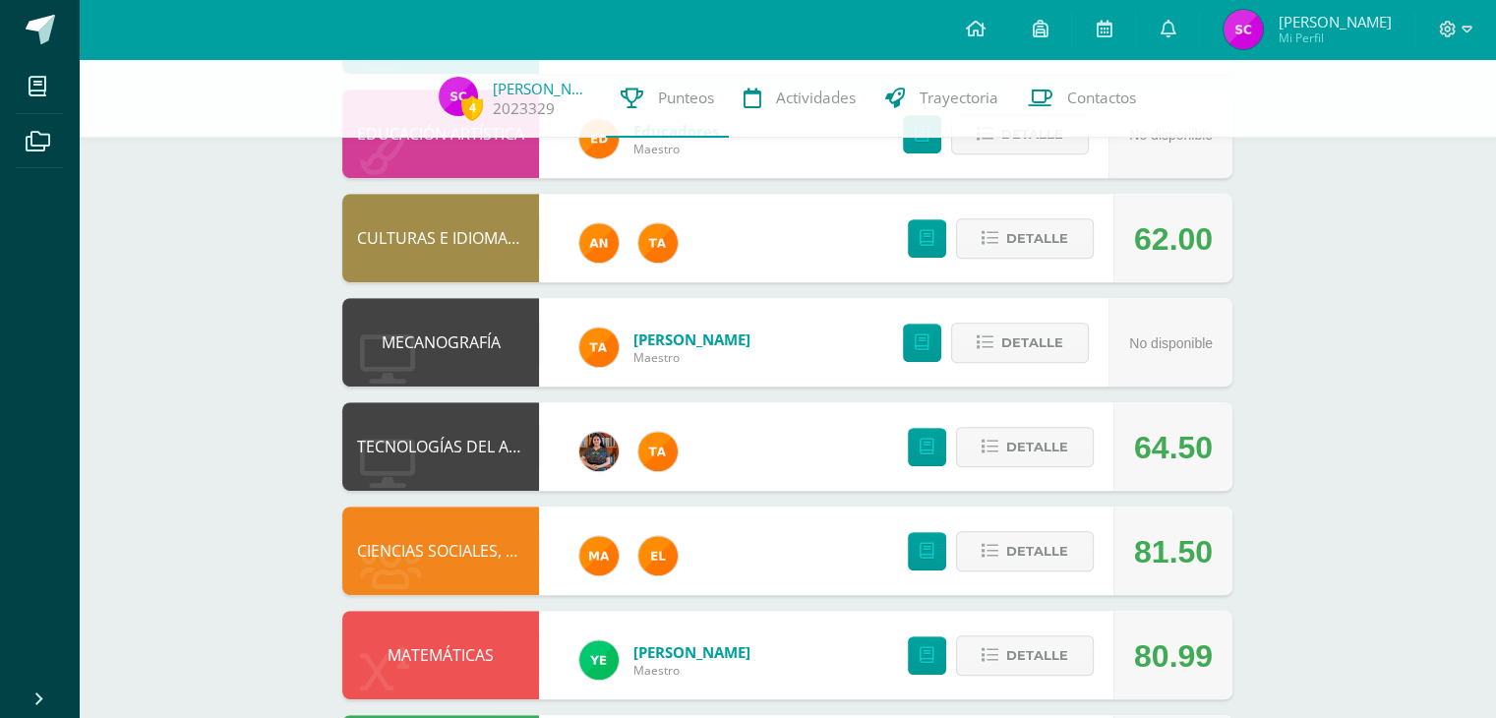
scroll to position [972, 0]
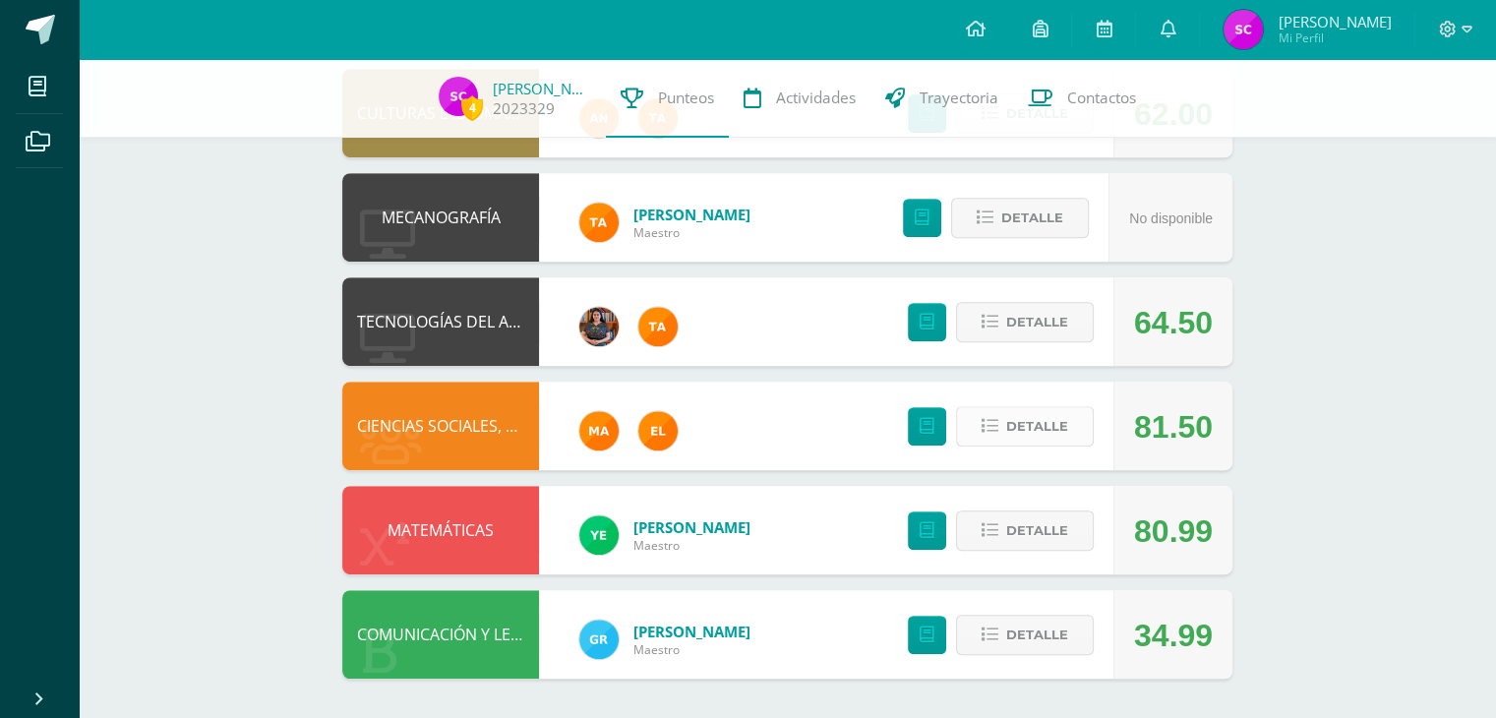
click at [1079, 432] on button "Detalle" at bounding box center [1025, 426] width 138 height 40
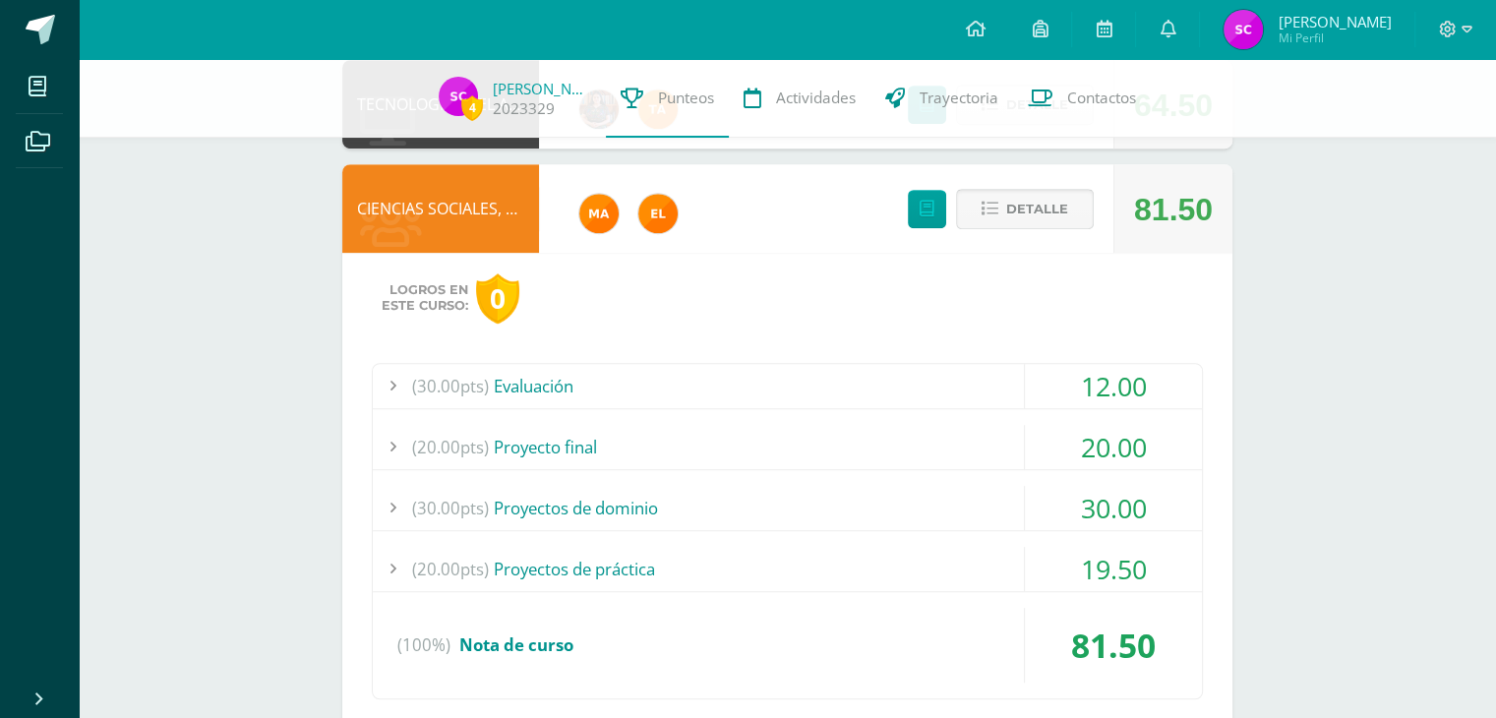
scroll to position [1186, 0]
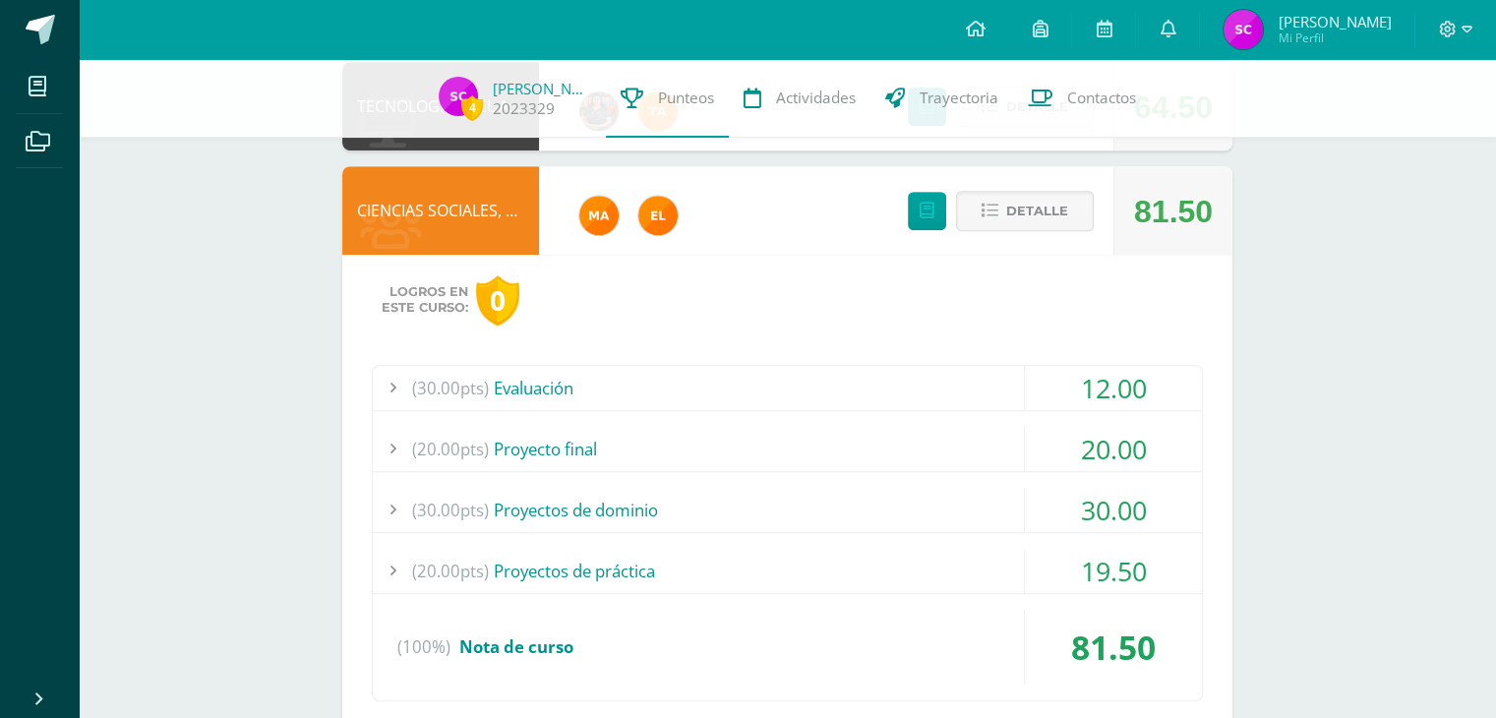
click at [1083, 431] on div "20.00" at bounding box center [1113, 449] width 177 height 44
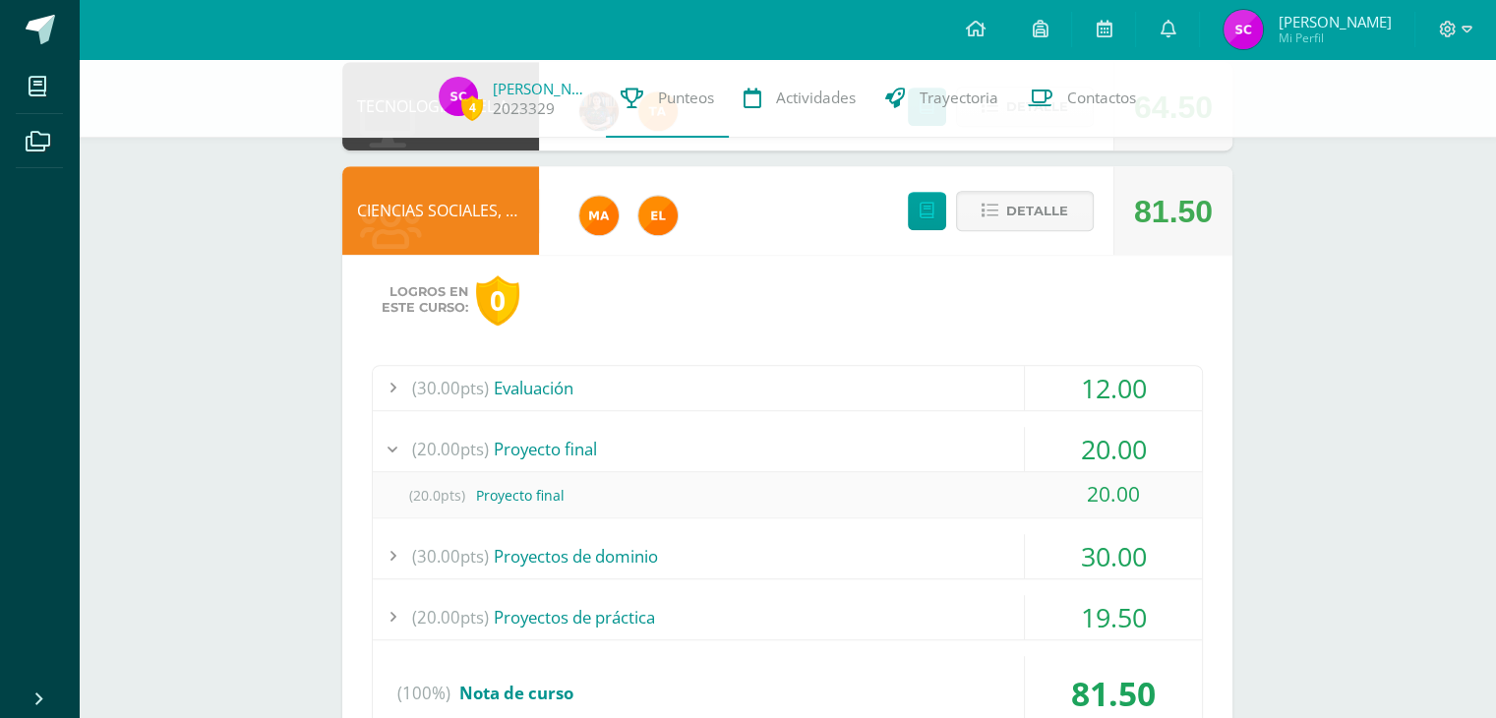
click at [1083, 431] on div "20.00" at bounding box center [1113, 449] width 177 height 44
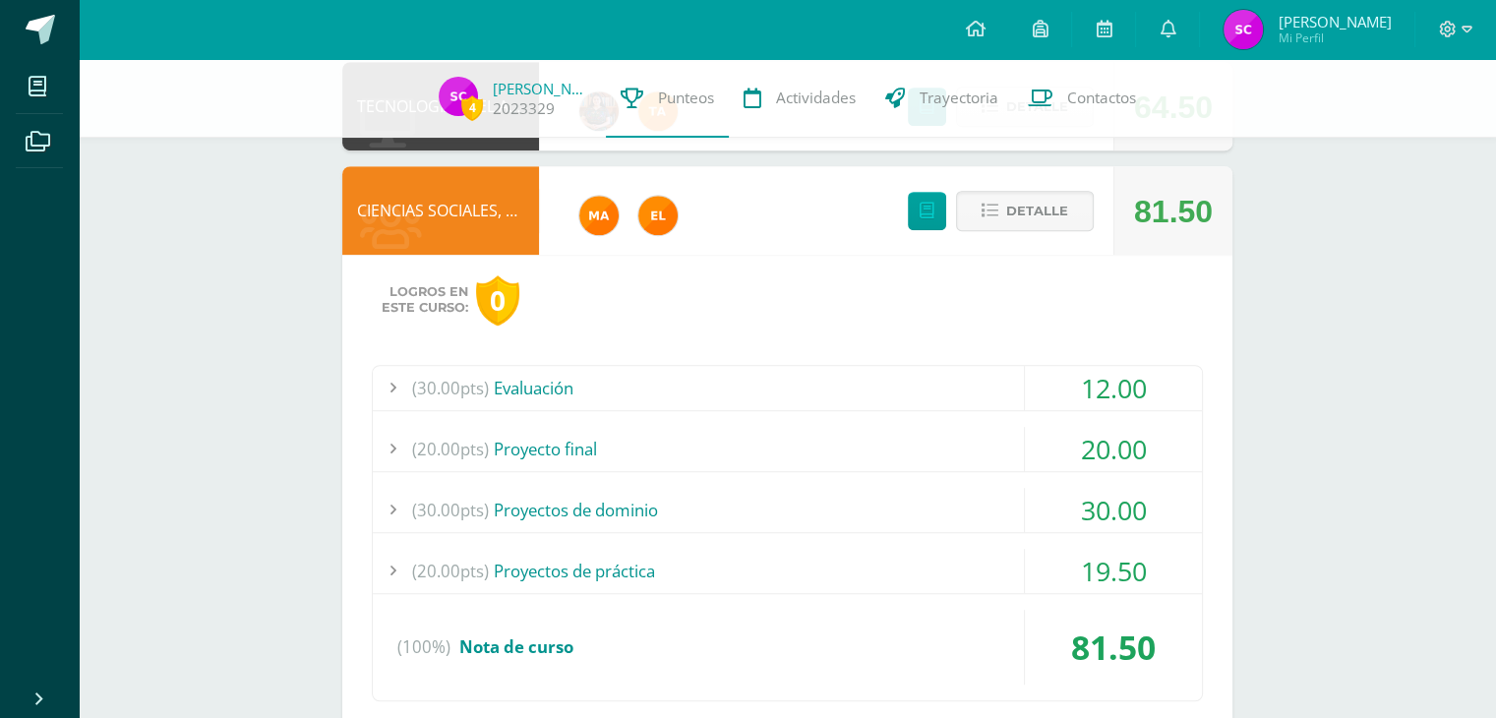
click at [1097, 485] on div "(30.00pts) Evaluación 12.00 (15.0pts) Parcial I 12.00 (15.0pts) Evaluación final" at bounding box center [787, 533] width 831 height 336
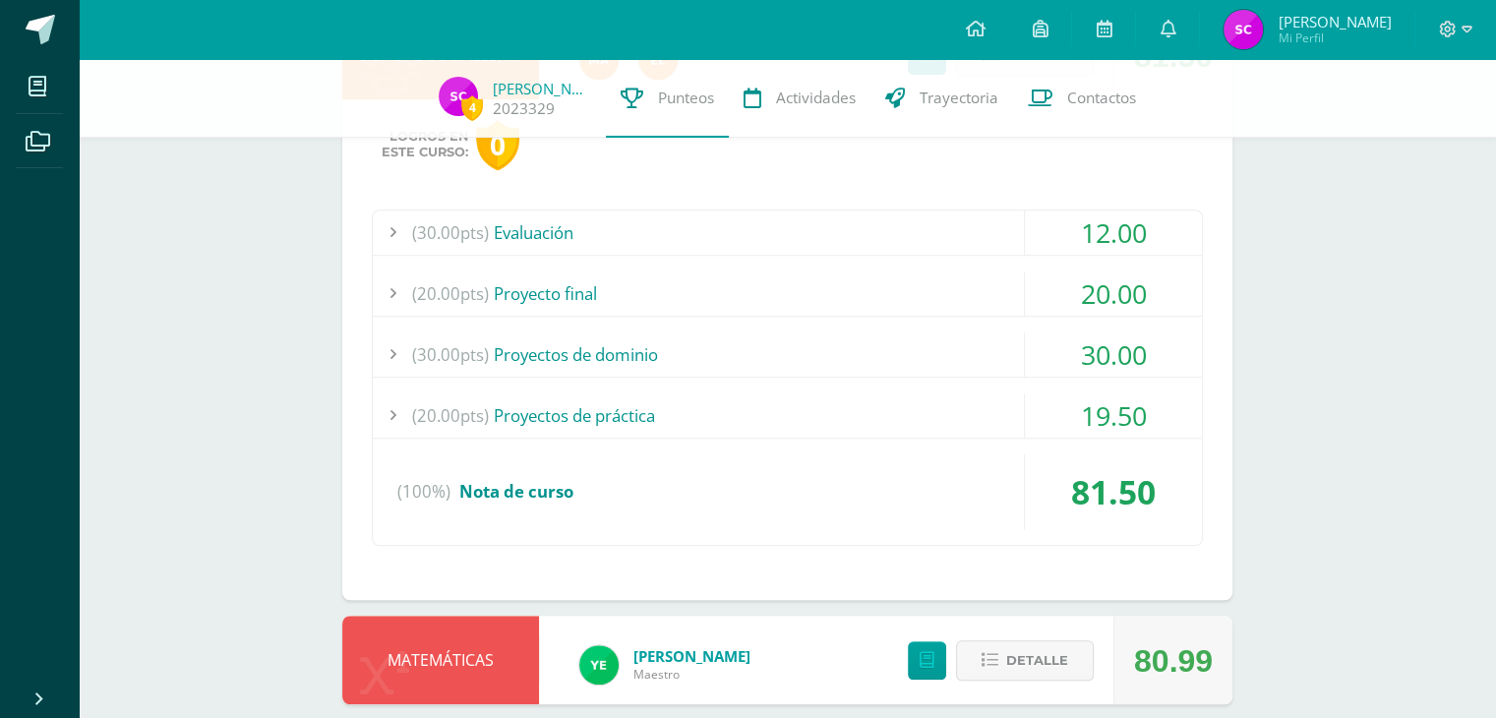
scroll to position [1347, 0]
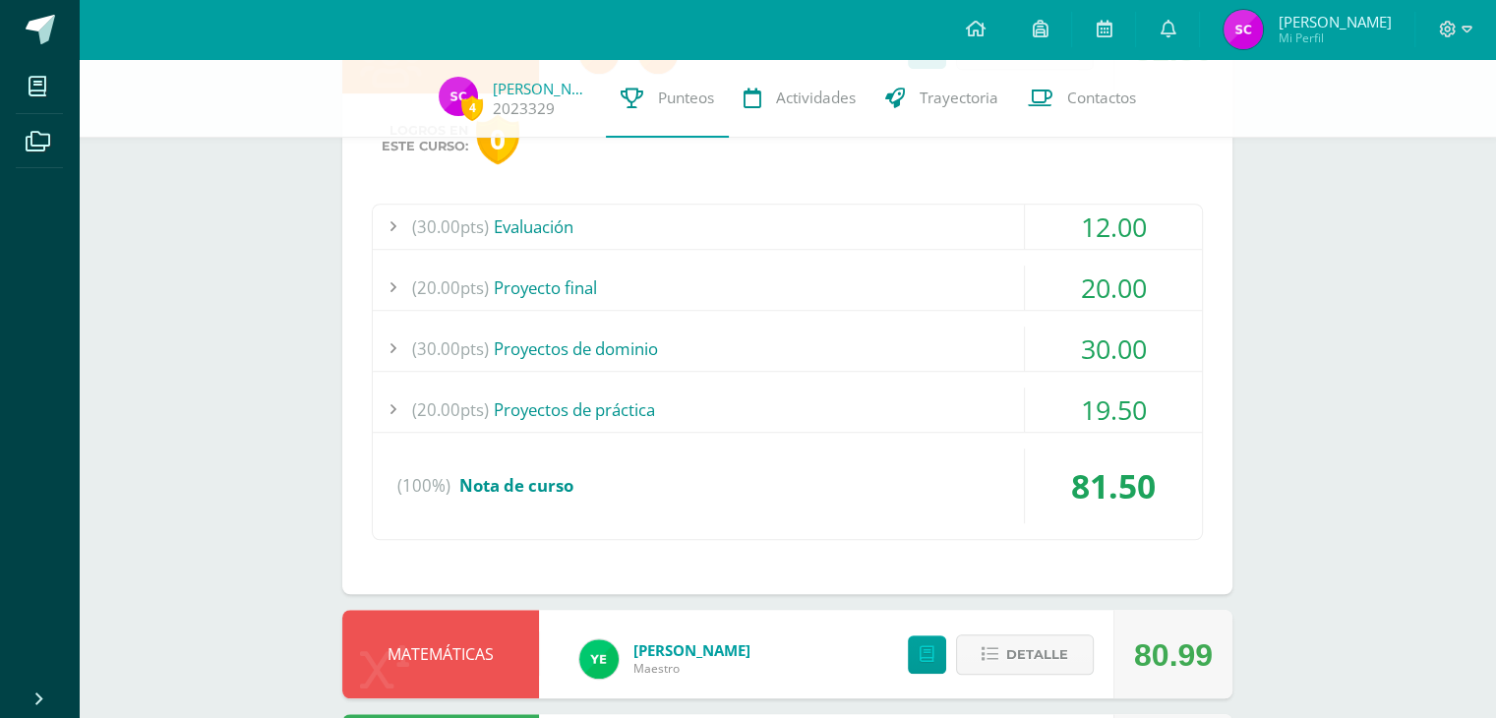
click at [1143, 343] on div "30.00" at bounding box center [1113, 348] width 177 height 44
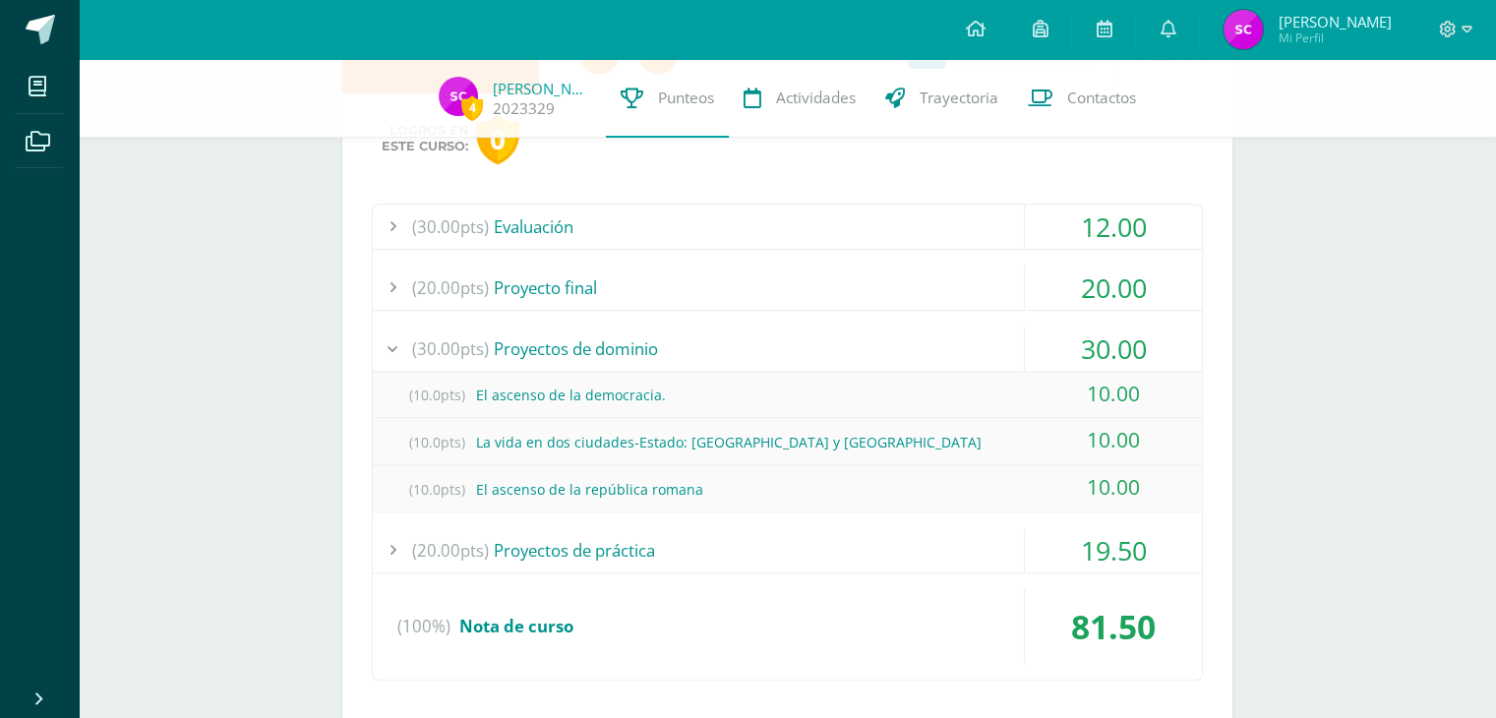
click at [1143, 343] on div "30.00" at bounding box center [1113, 348] width 177 height 44
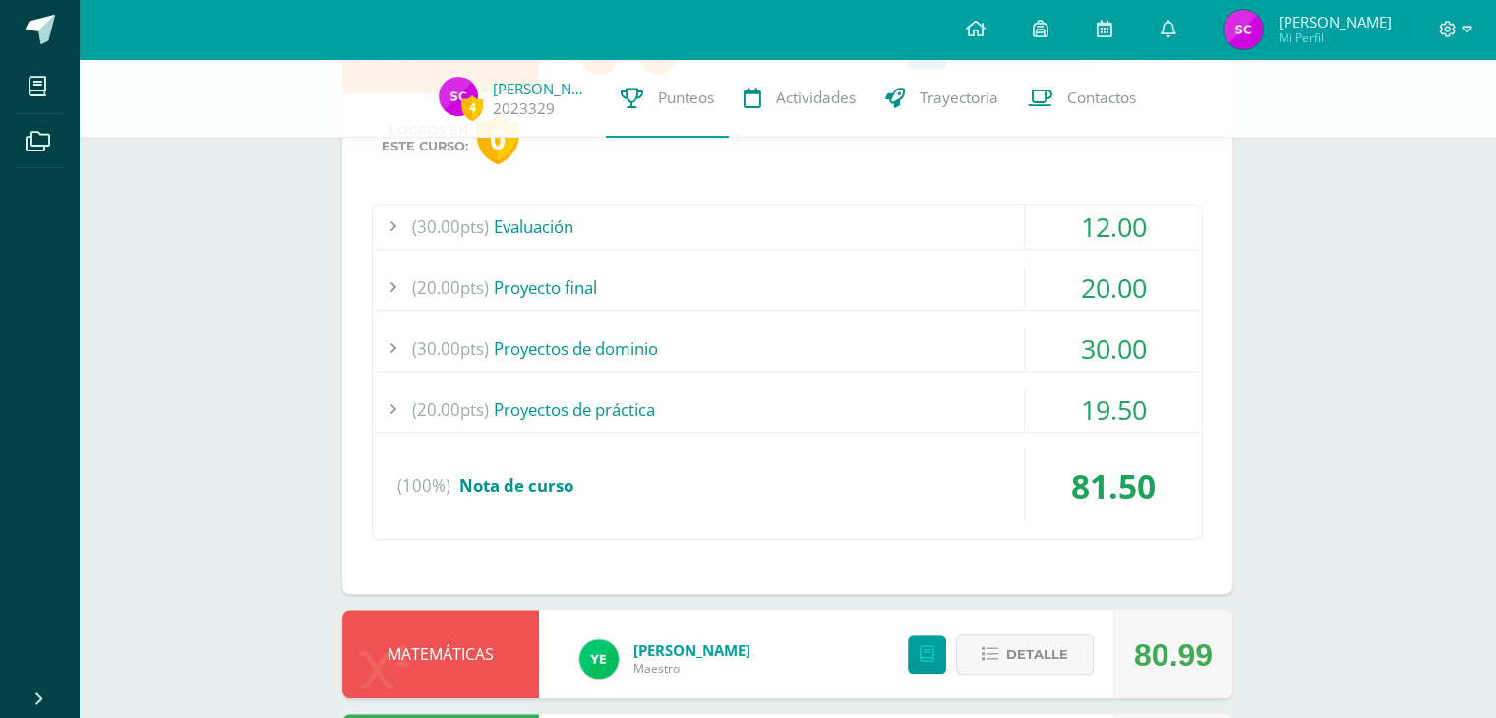
click at [1137, 402] on div "19.50" at bounding box center [1113, 409] width 177 height 44
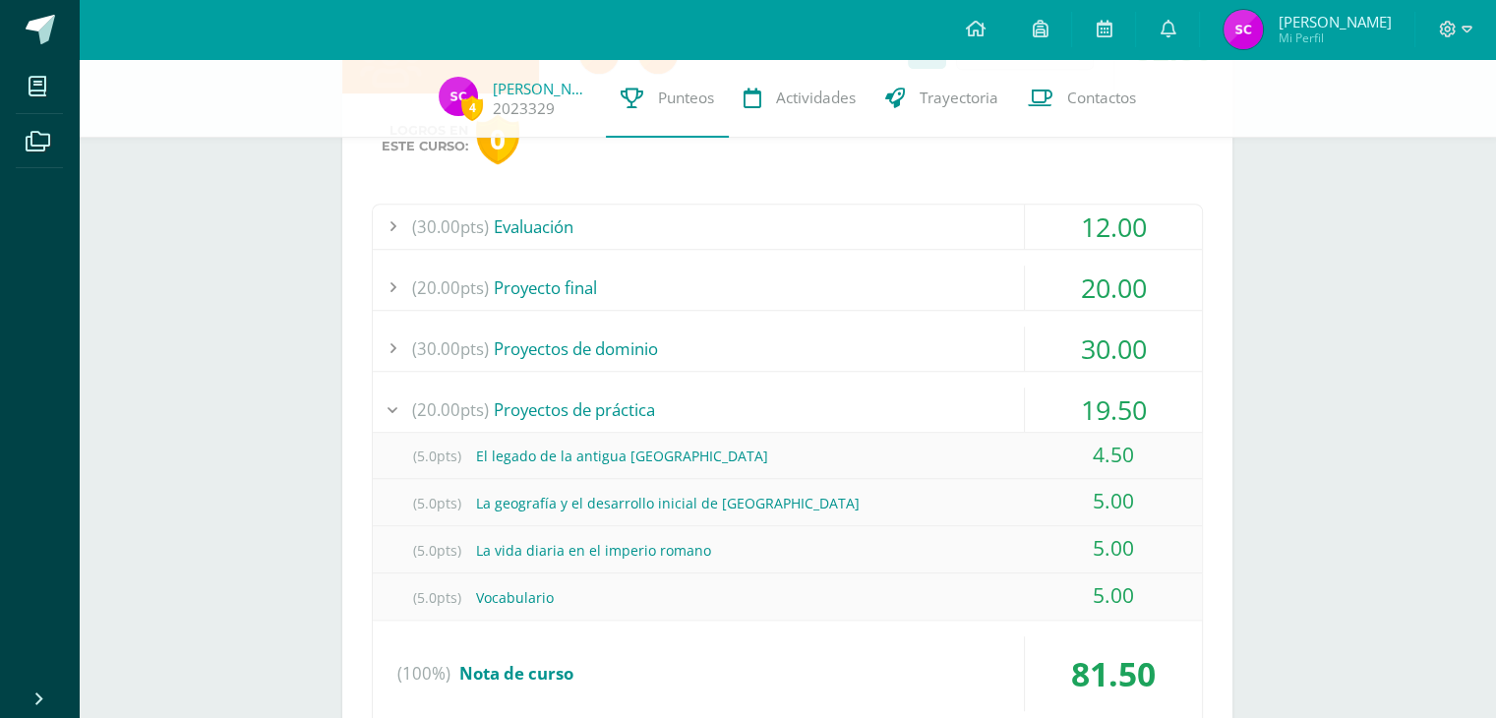
click at [1137, 402] on div "19.50" at bounding box center [1113, 409] width 177 height 44
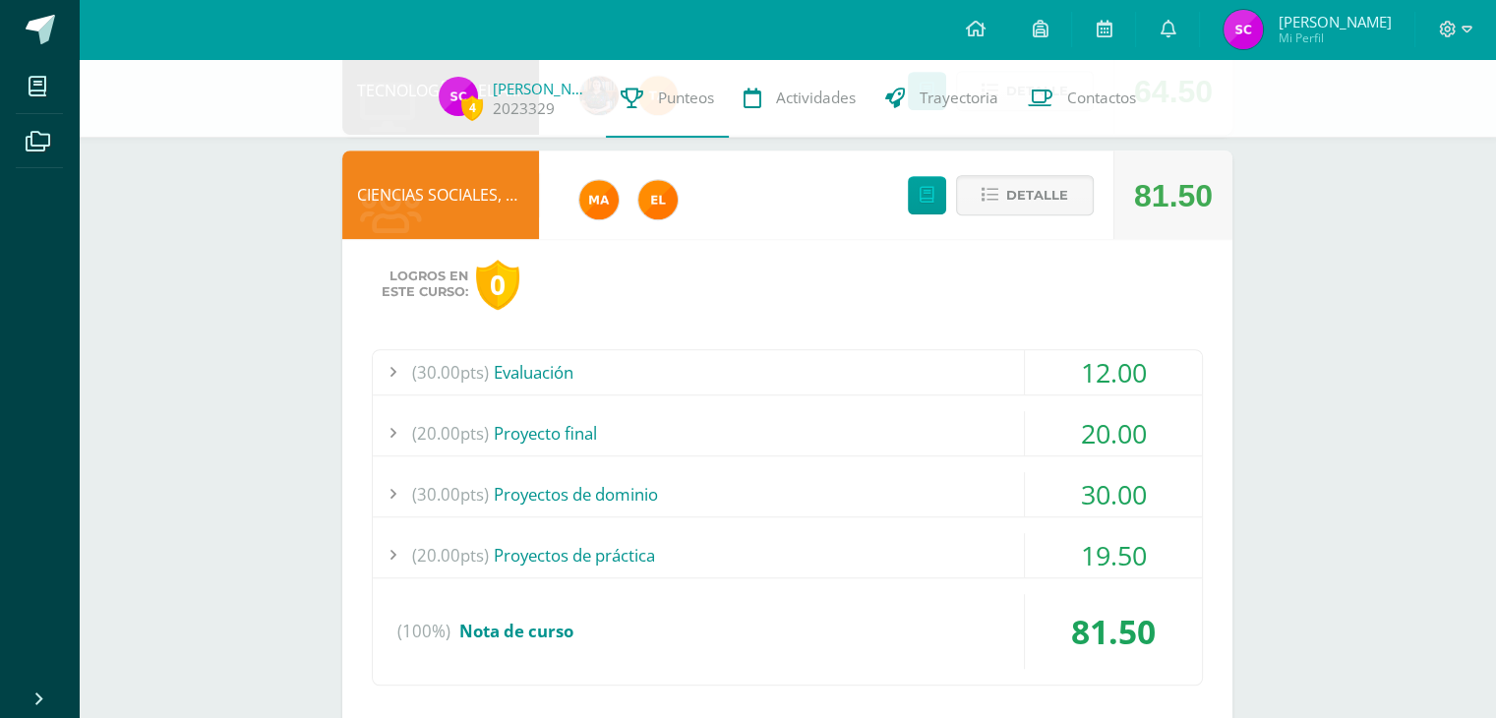
scroll to position [1172, 0]
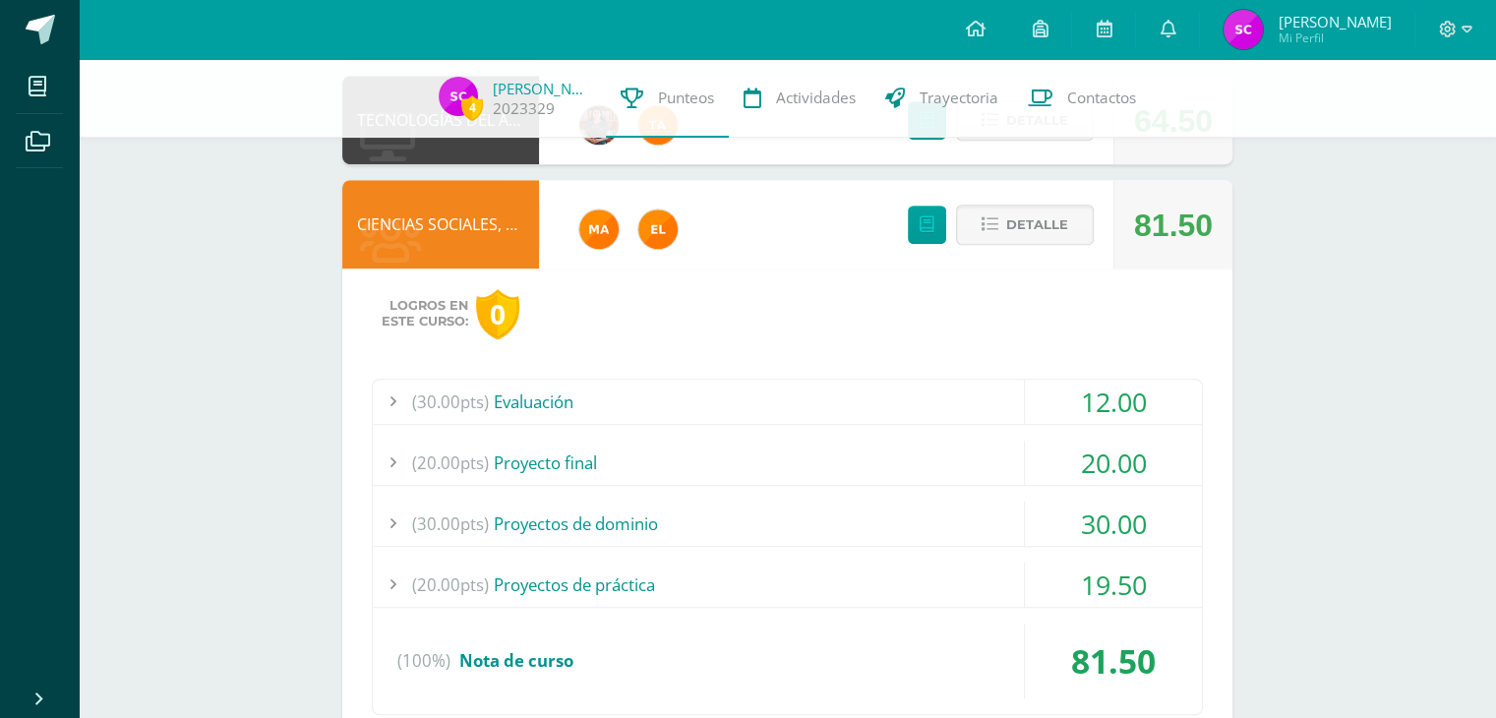
click at [1137, 402] on div "12.00" at bounding box center [1113, 402] width 177 height 44
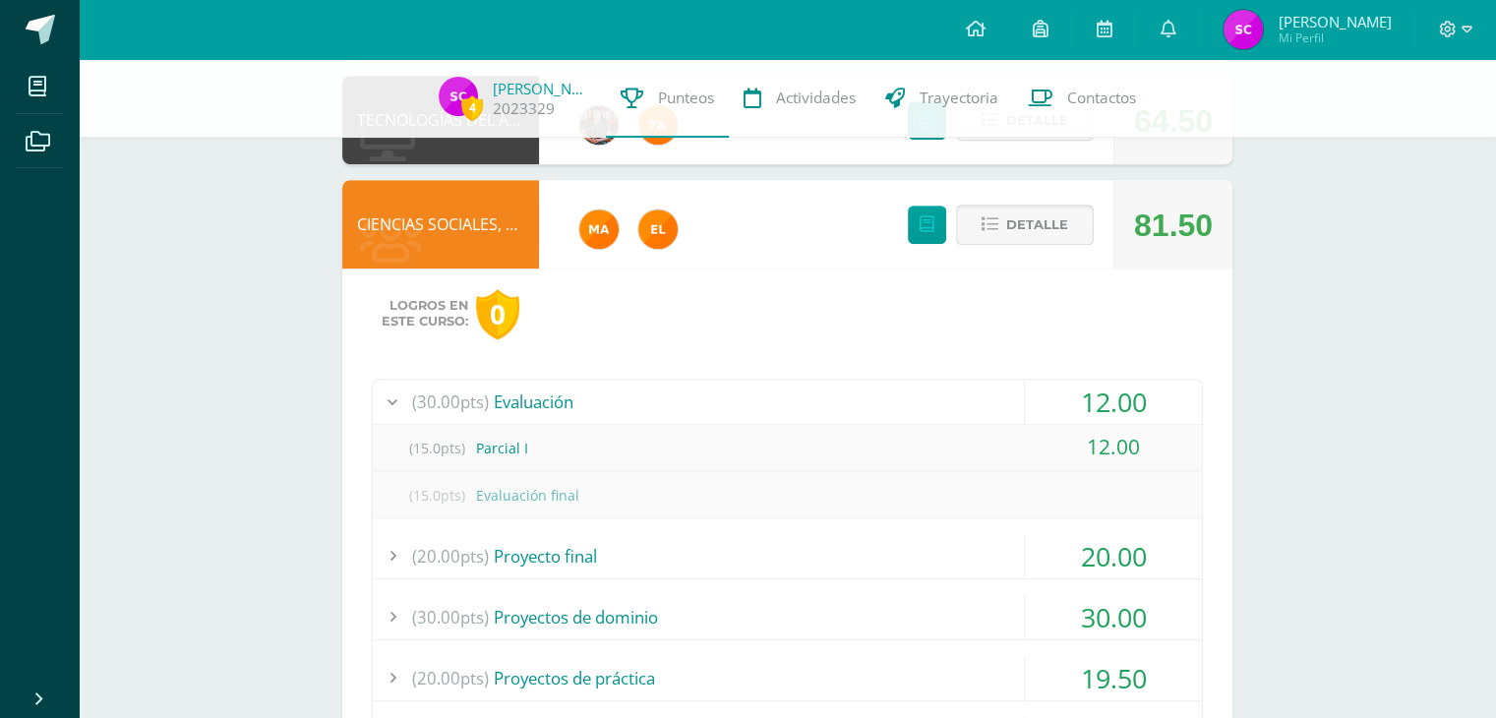
click at [1053, 220] on span "Detalle" at bounding box center [1037, 225] width 62 height 36
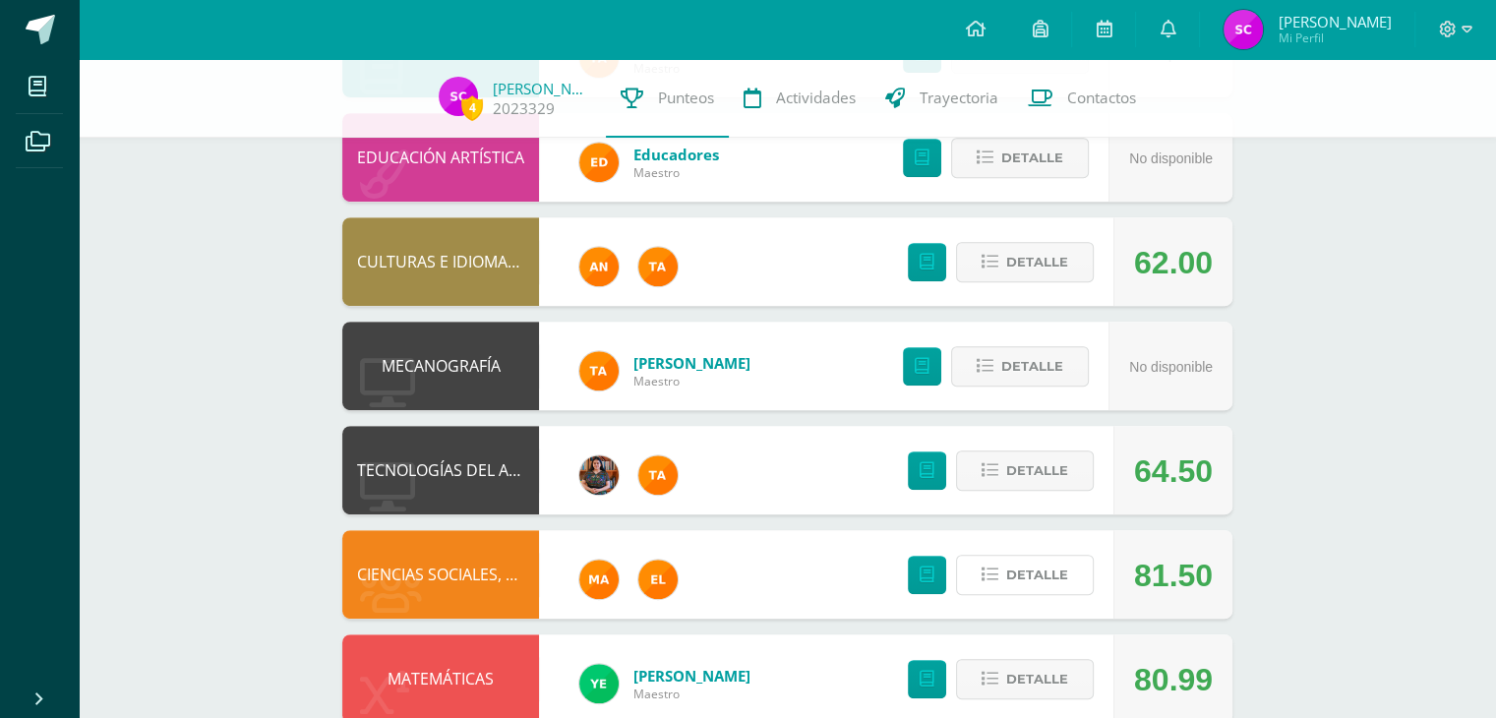
scroll to position [972, 0]
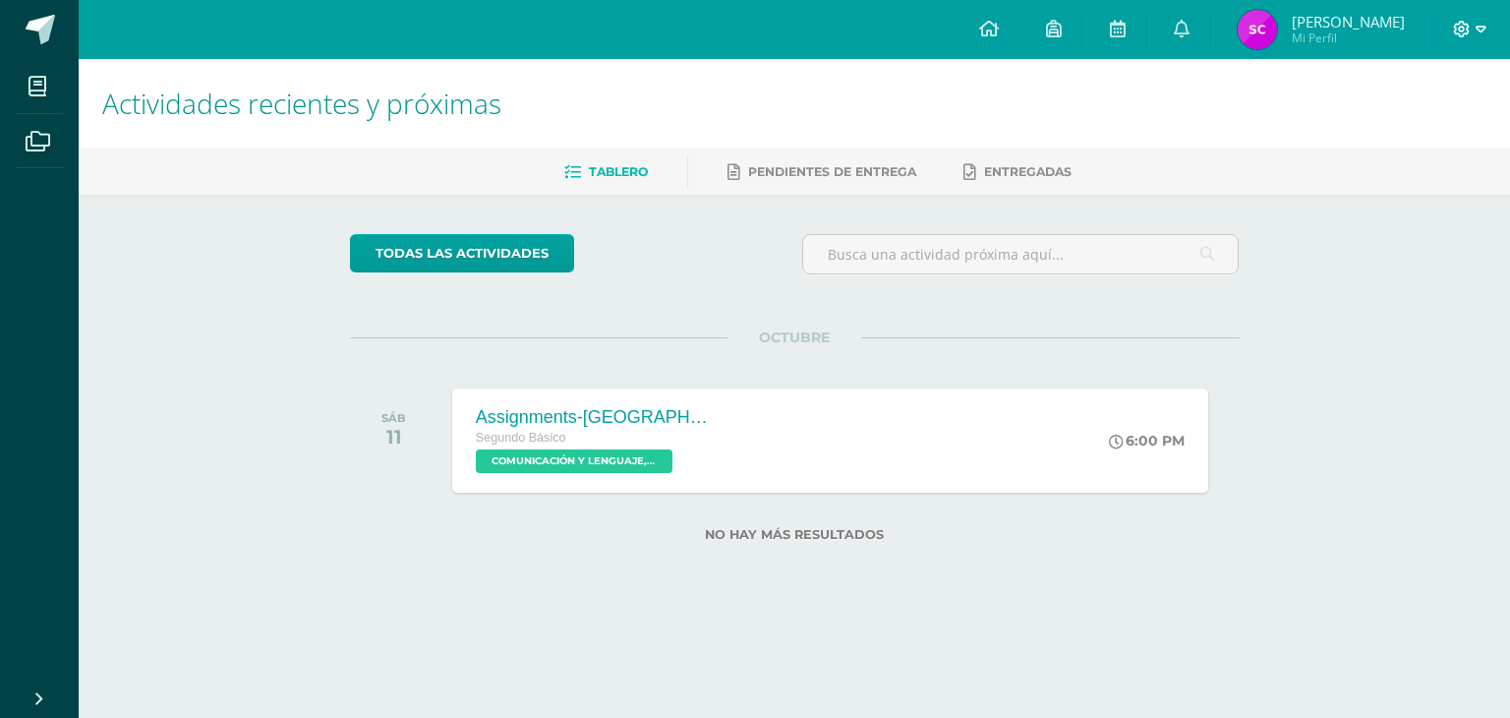
click at [1474, 29] on span at bounding box center [1469, 30] width 33 height 22
click at [1381, 130] on span "Cerrar sesión" at bounding box center [1419, 133] width 89 height 19
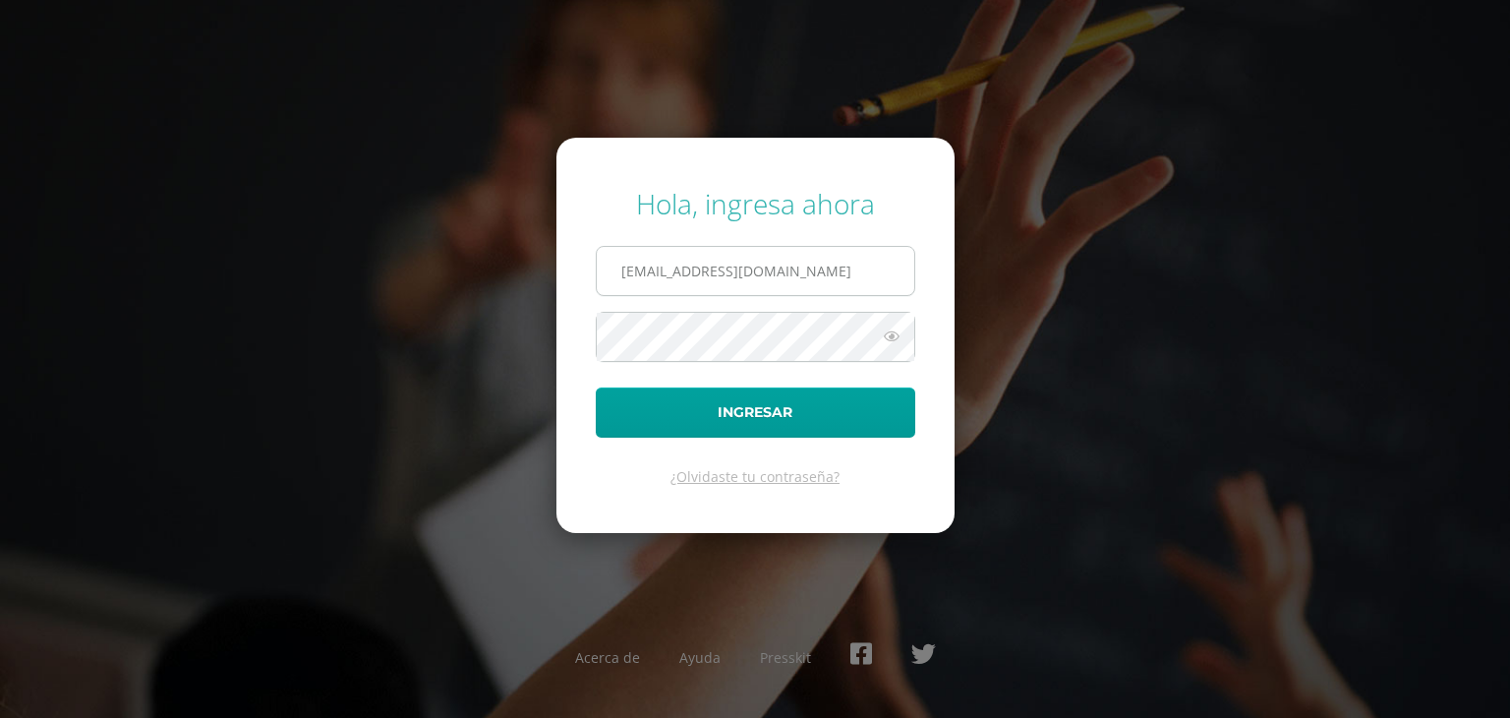
click at [878, 258] on input "soniacosigua2023@maiagt.org" at bounding box center [756, 271] width 318 height 48
type input "karlatuy2023@maiagt.org"
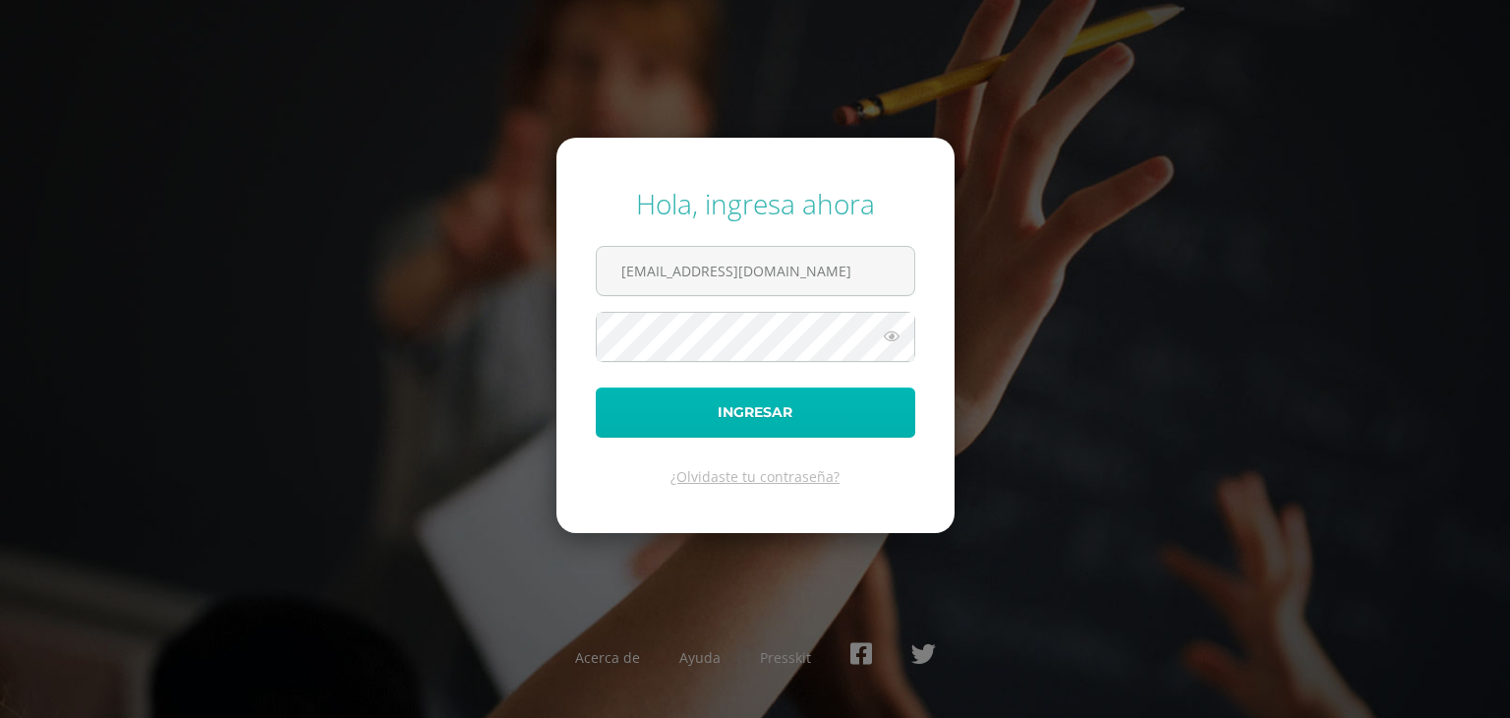
click at [854, 397] on button "Ingresar" at bounding box center [756, 412] width 320 height 50
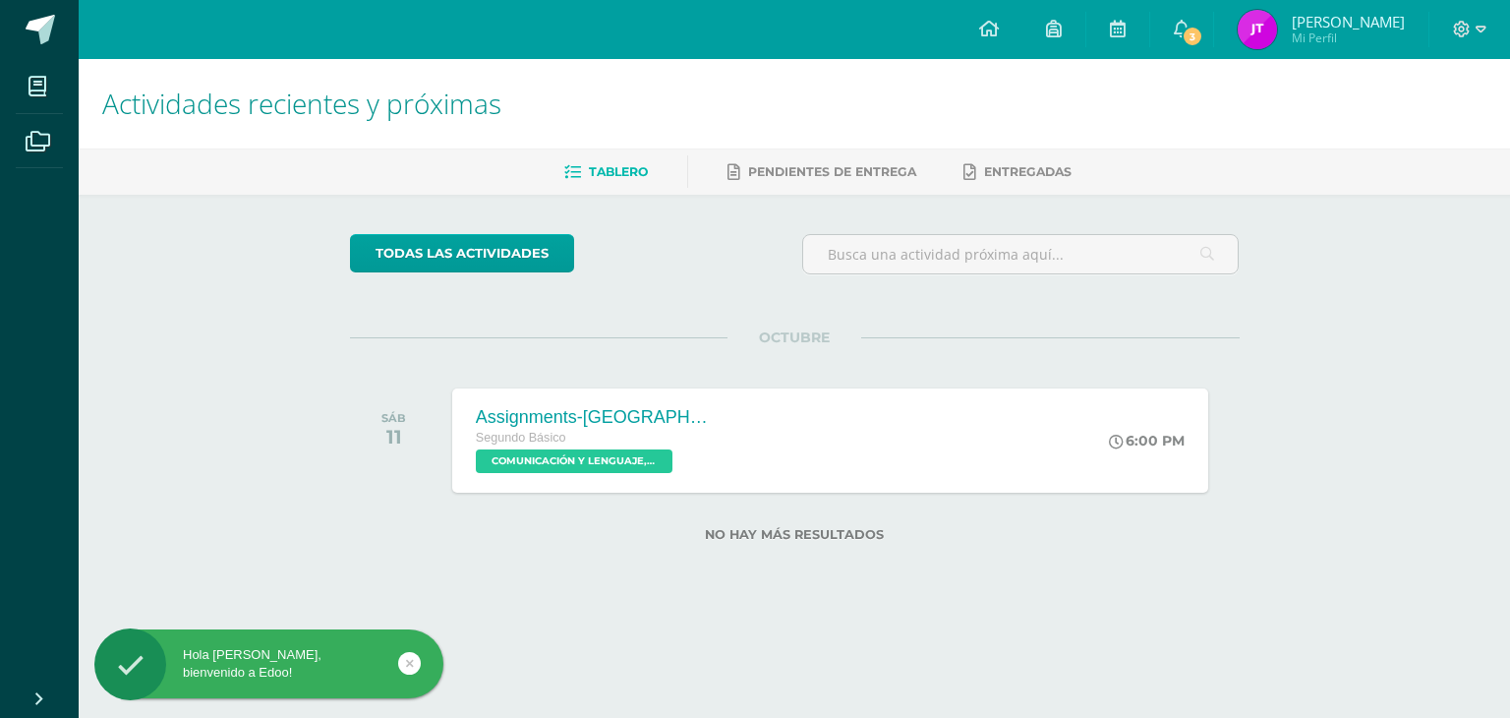
click at [1265, 18] on img at bounding box center [1257, 29] width 39 height 39
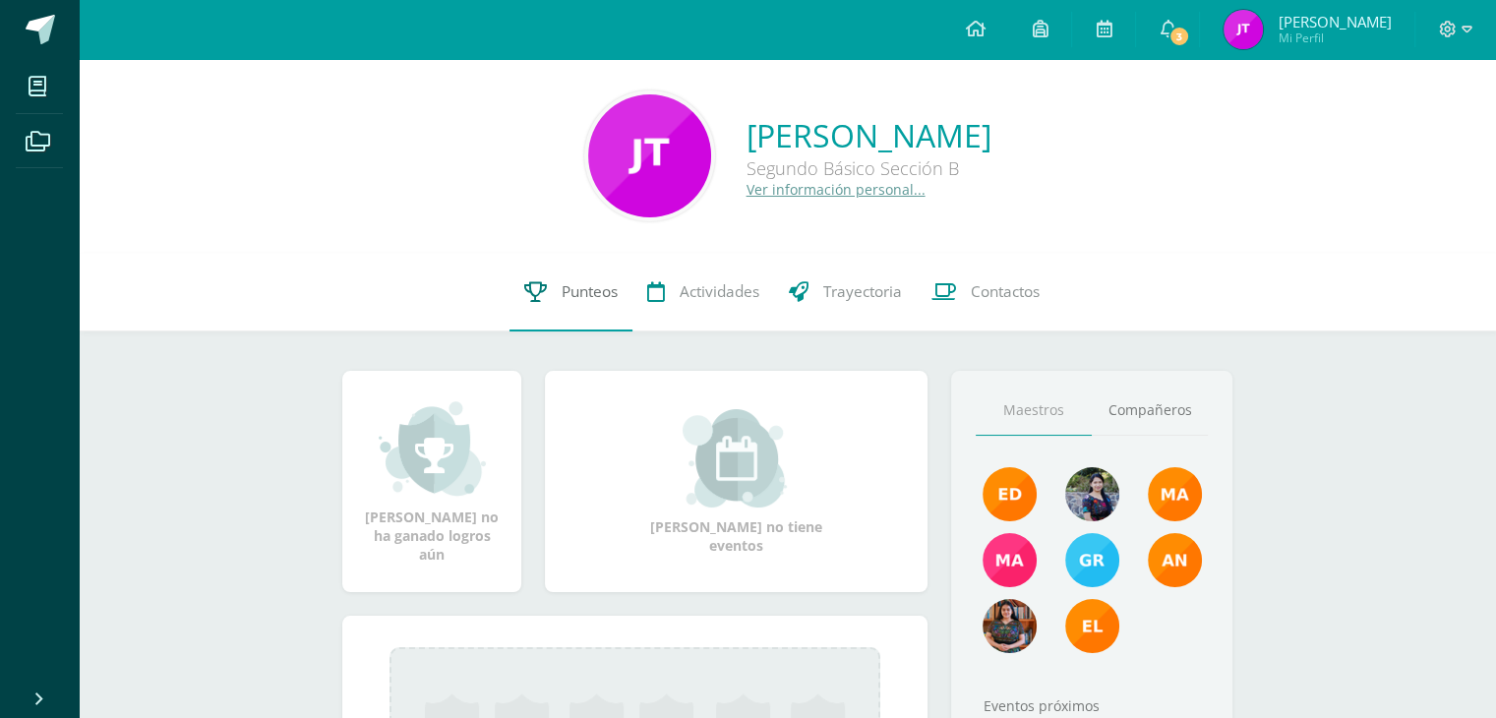
click at [535, 309] on link "Punteos" at bounding box center [570, 292] width 123 height 79
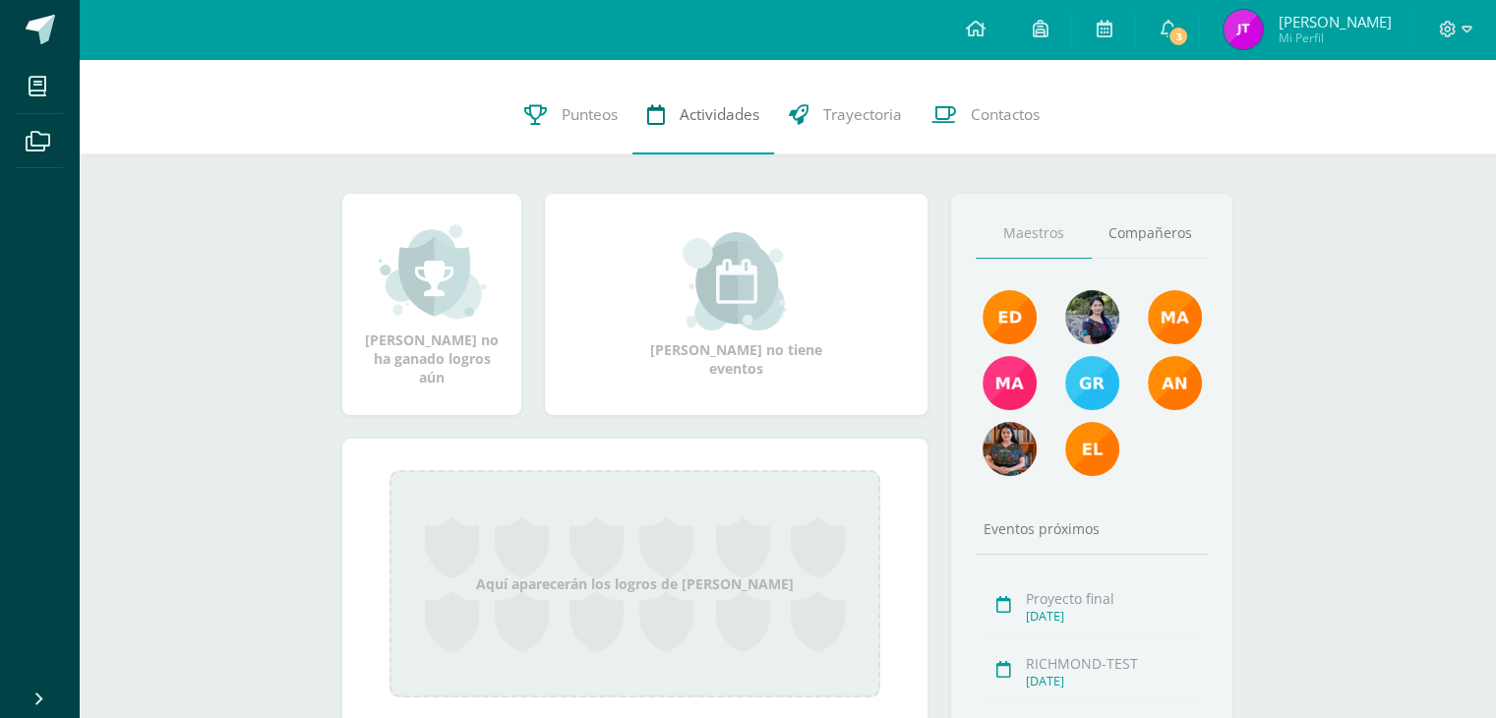
scroll to position [177, 0]
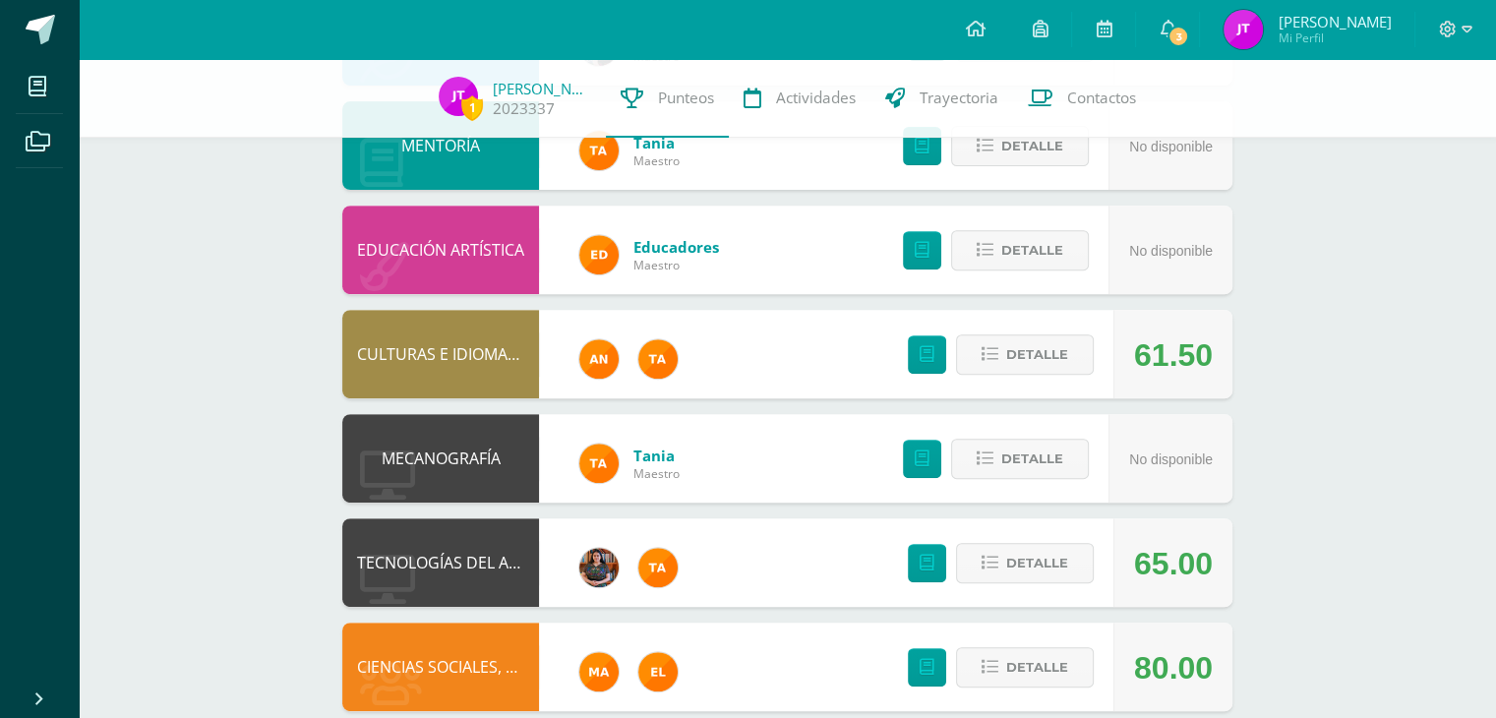
scroll to position [972, 0]
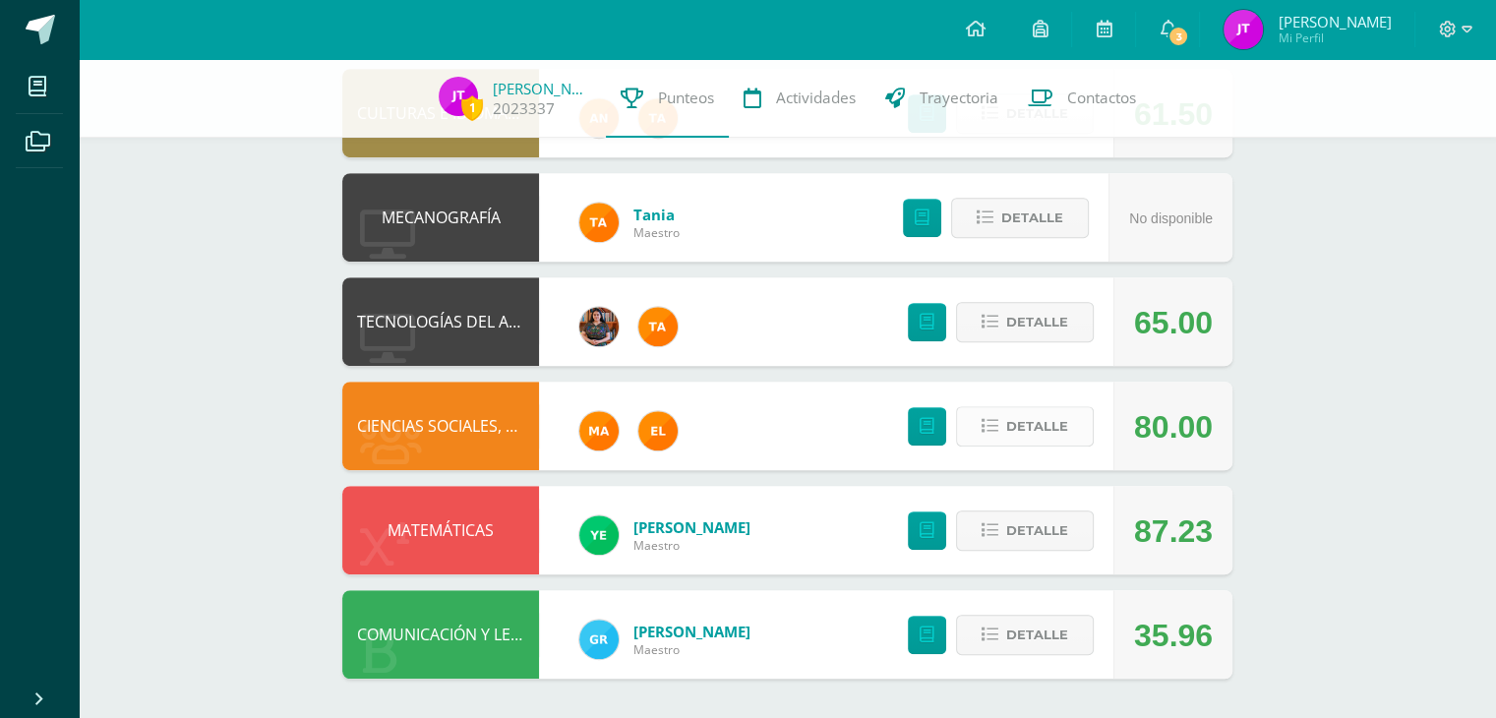
click at [1019, 429] on span "Detalle" at bounding box center [1037, 426] width 62 height 36
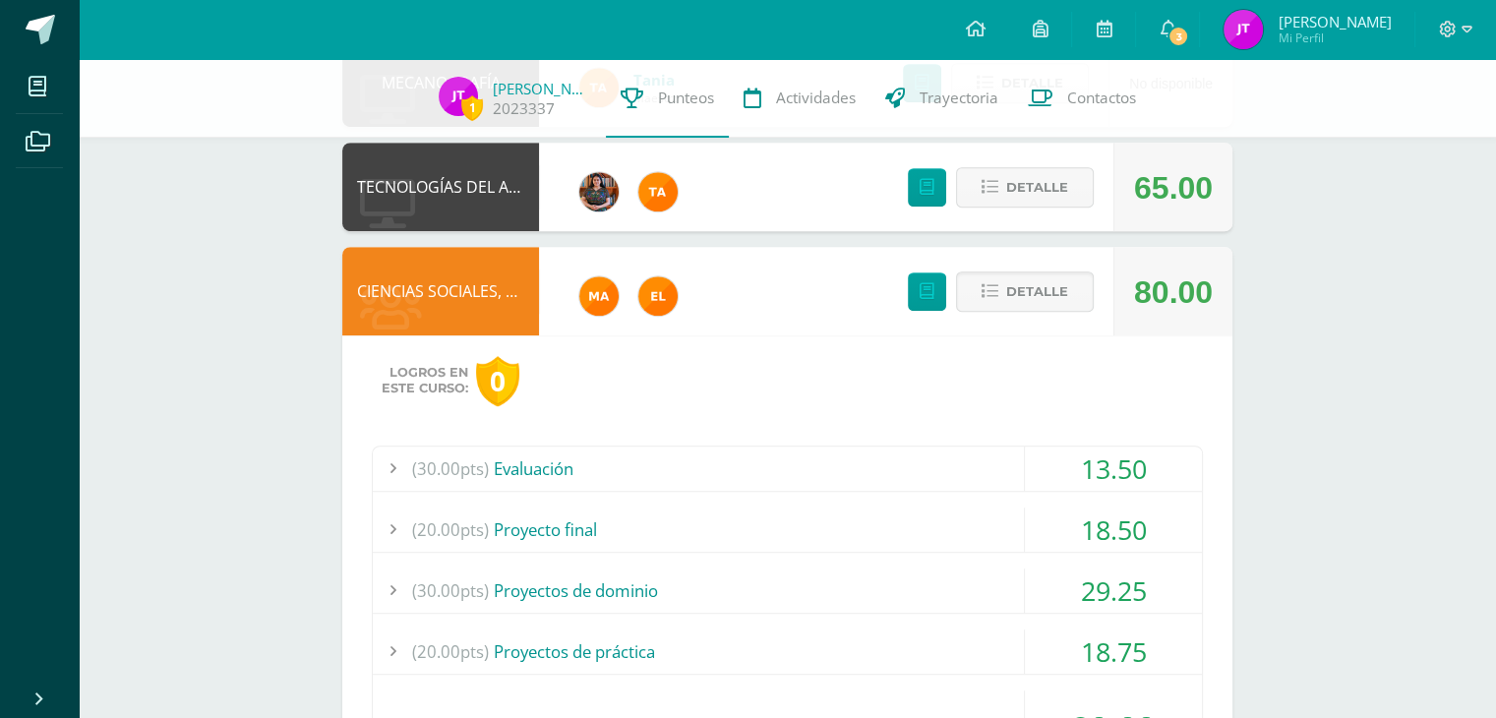
scroll to position [1125, 0]
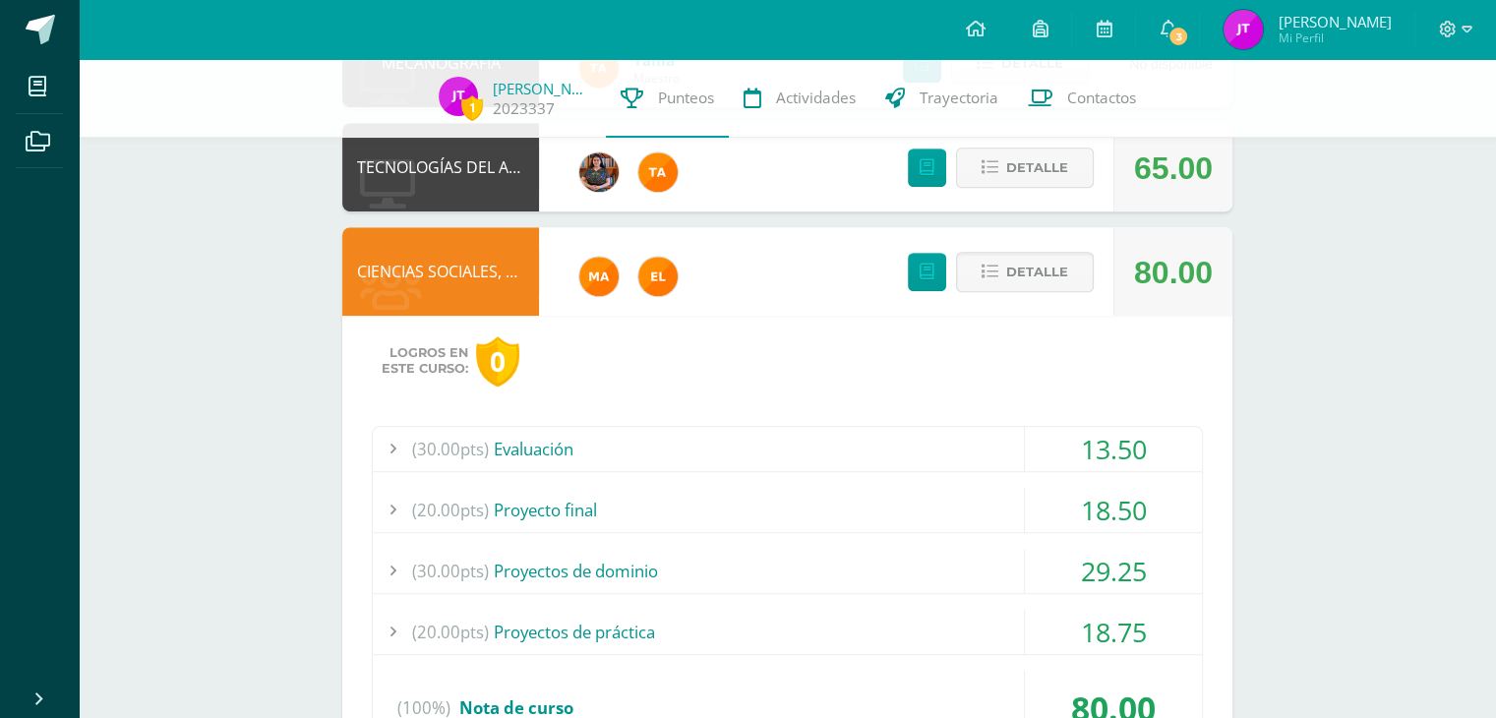
click at [927, 505] on div "(20.00pts) Proyecto final" at bounding box center [787, 510] width 829 height 44
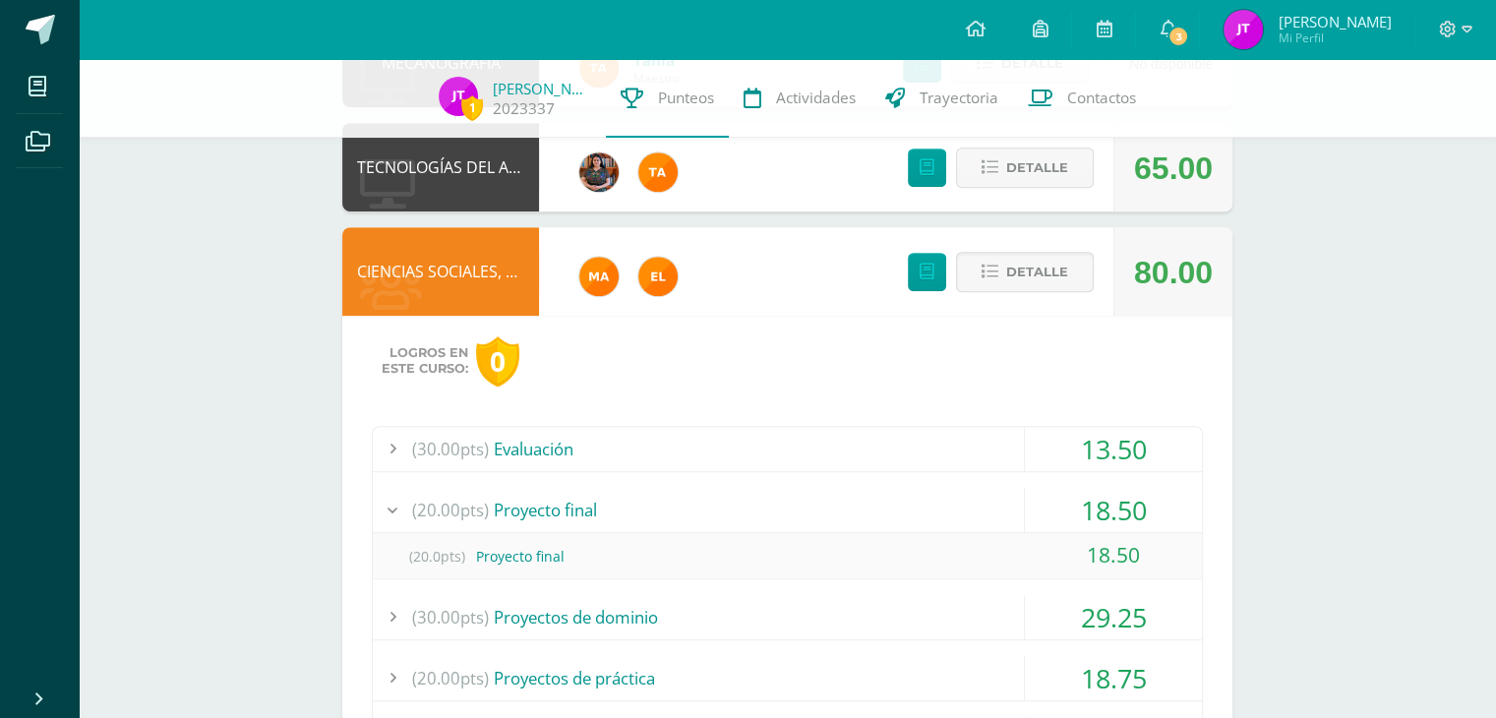
click at [927, 505] on div "(20.00pts) Proyecto final" at bounding box center [787, 510] width 829 height 44
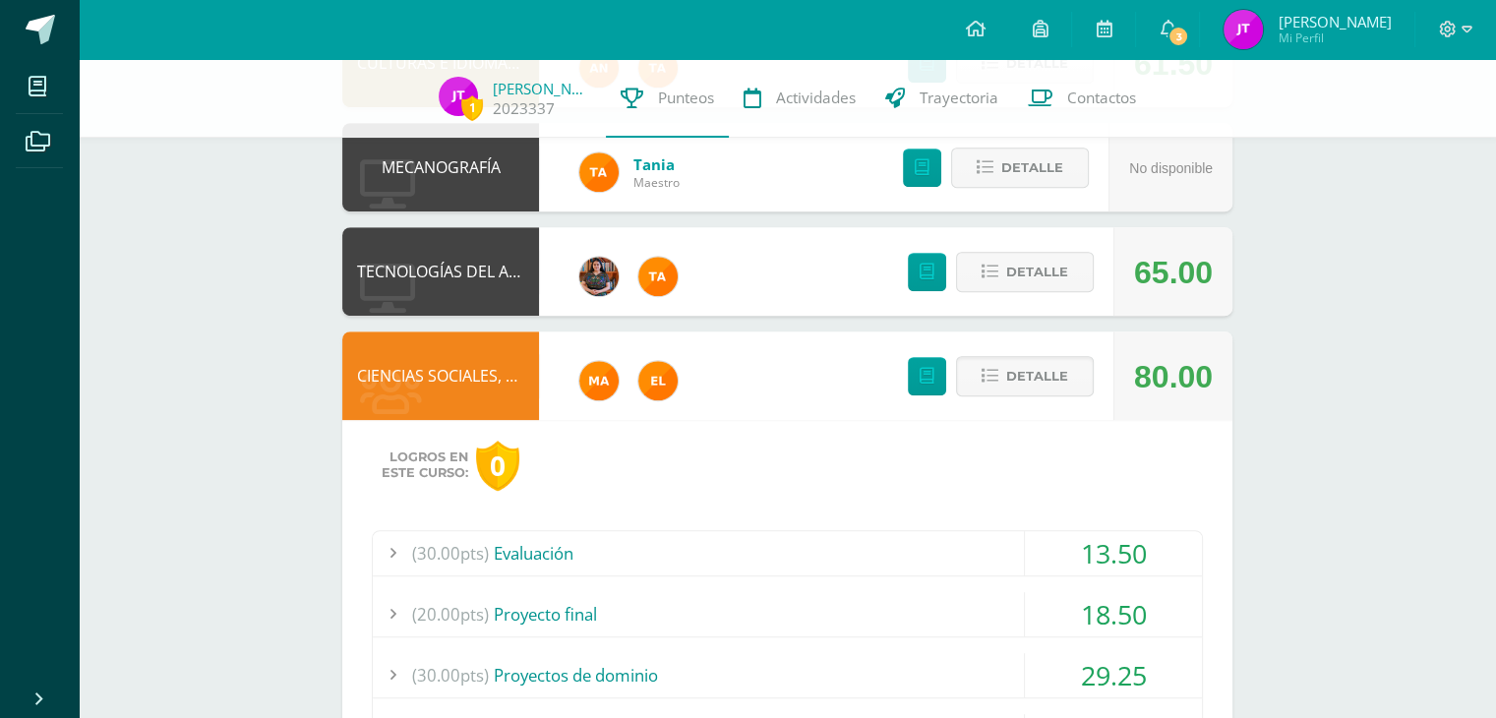
scroll to position [1007, 0]
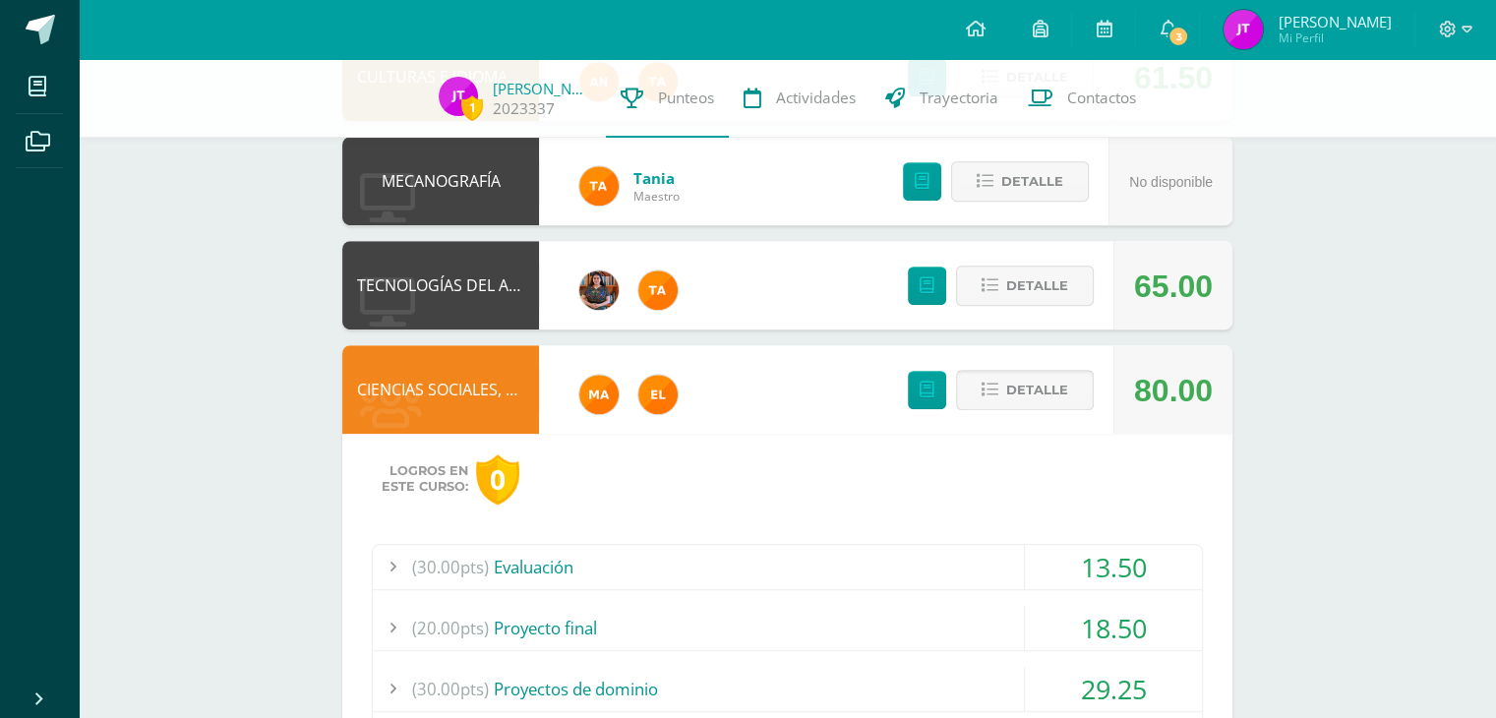
click at [1031, 405] on span "Detalle" at bounding box center [1037, 390] width 62 height 36
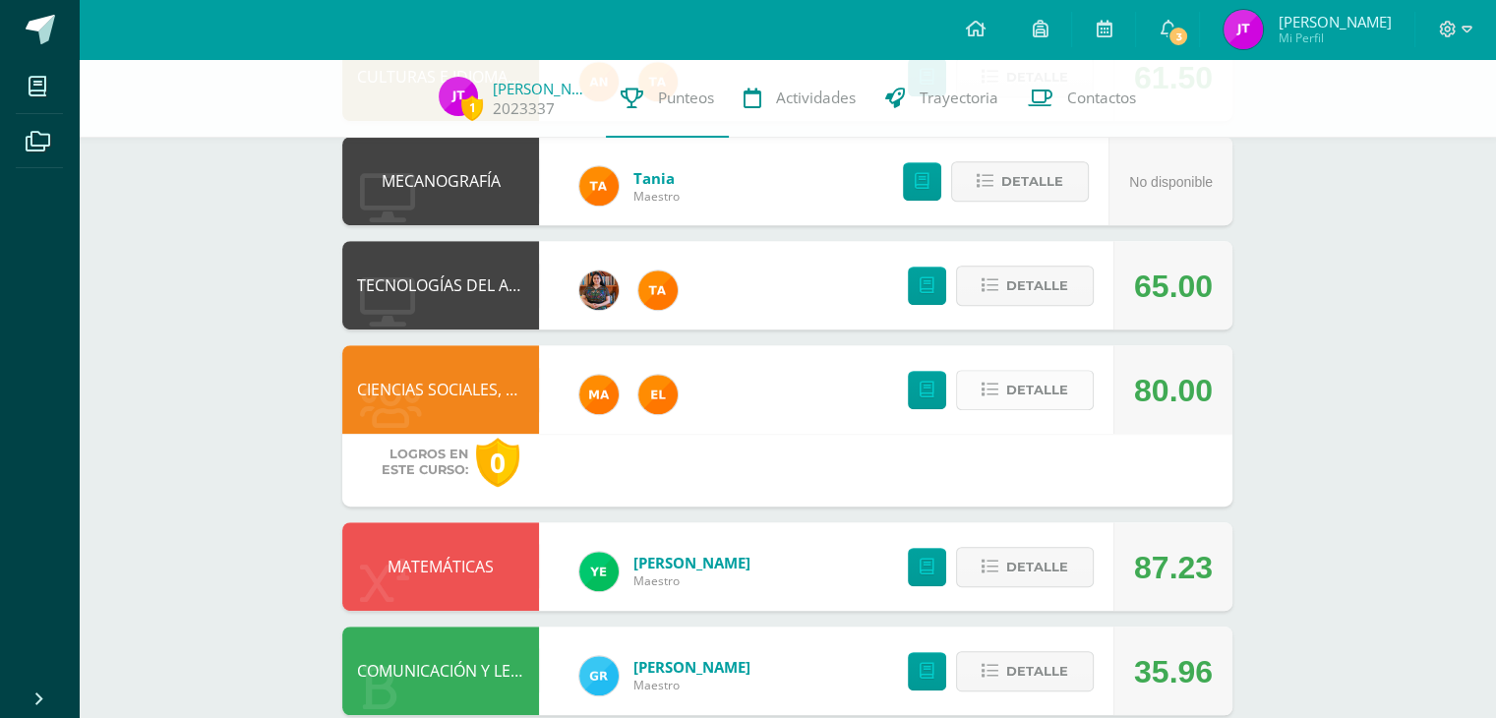
scroll to position [972, 0]
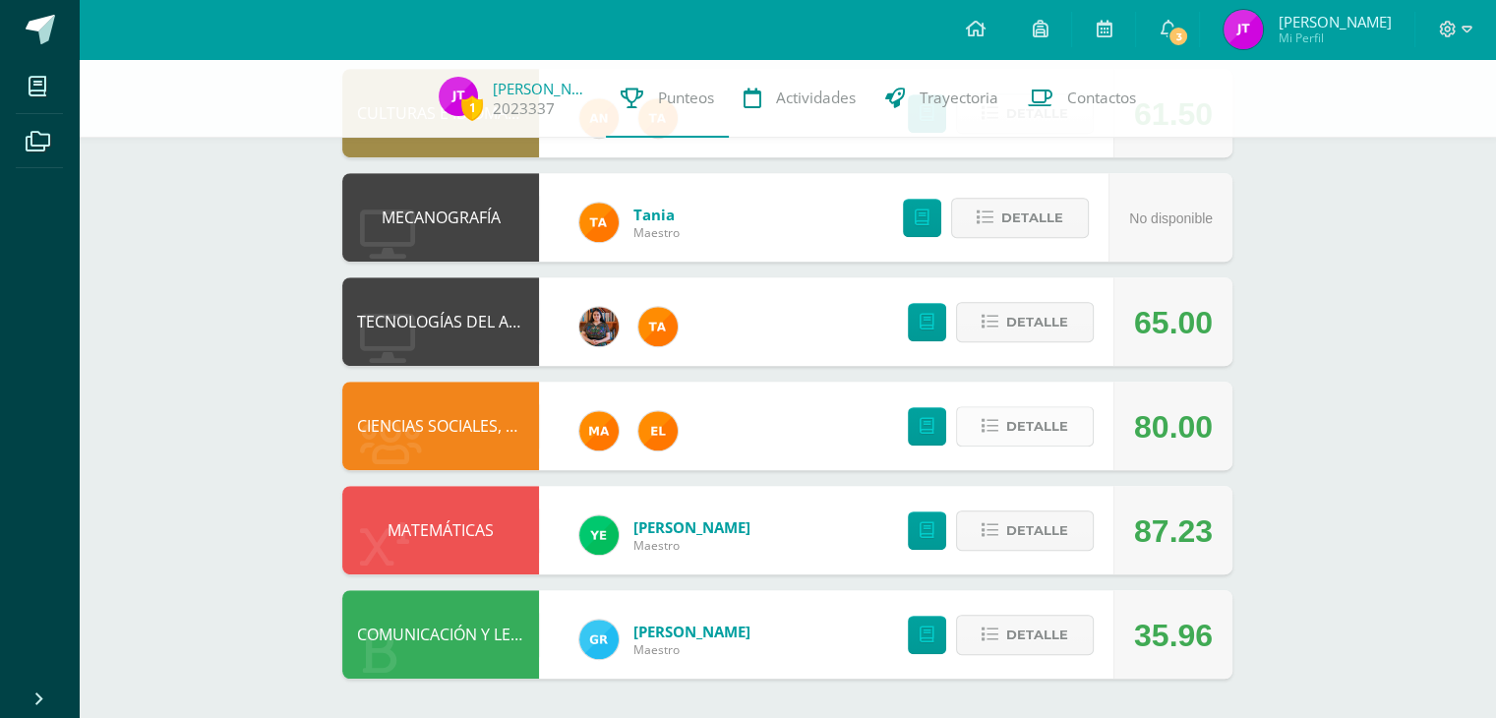
click at [1031, 405] on div "Detalle" at bounding box center [995, 426] width 235 height 89
click at [1446, 40] on div at bounding box center [1455, 29] width 81 height 59
click at [1473, 33] on div at bounding box center [1455, 29] width 81 height 59
click at [1456, 28] on span at bounding box center [1455, 30] width 33 height 22
click at [1392, 131] on span "Cerrar sesión" at bounding box center [1403, 134] width 89 height 19
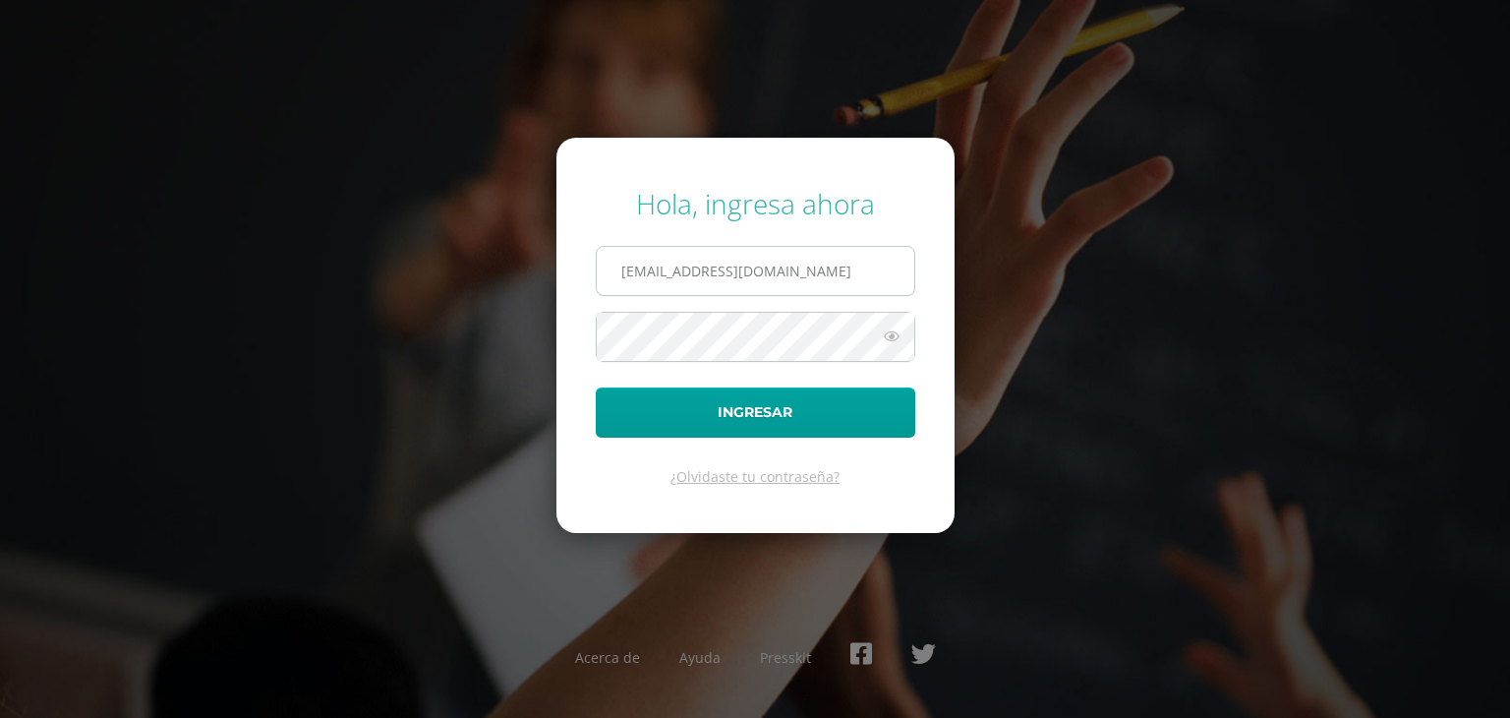
click at [870, 268] on input "[EMAIL_ADDRESS][DOMAIN_NAME]" at bounding box center [756, 271] width 318 height 48
type input "[EMAIL_ADDRESS][DOMAIN_NAME]"
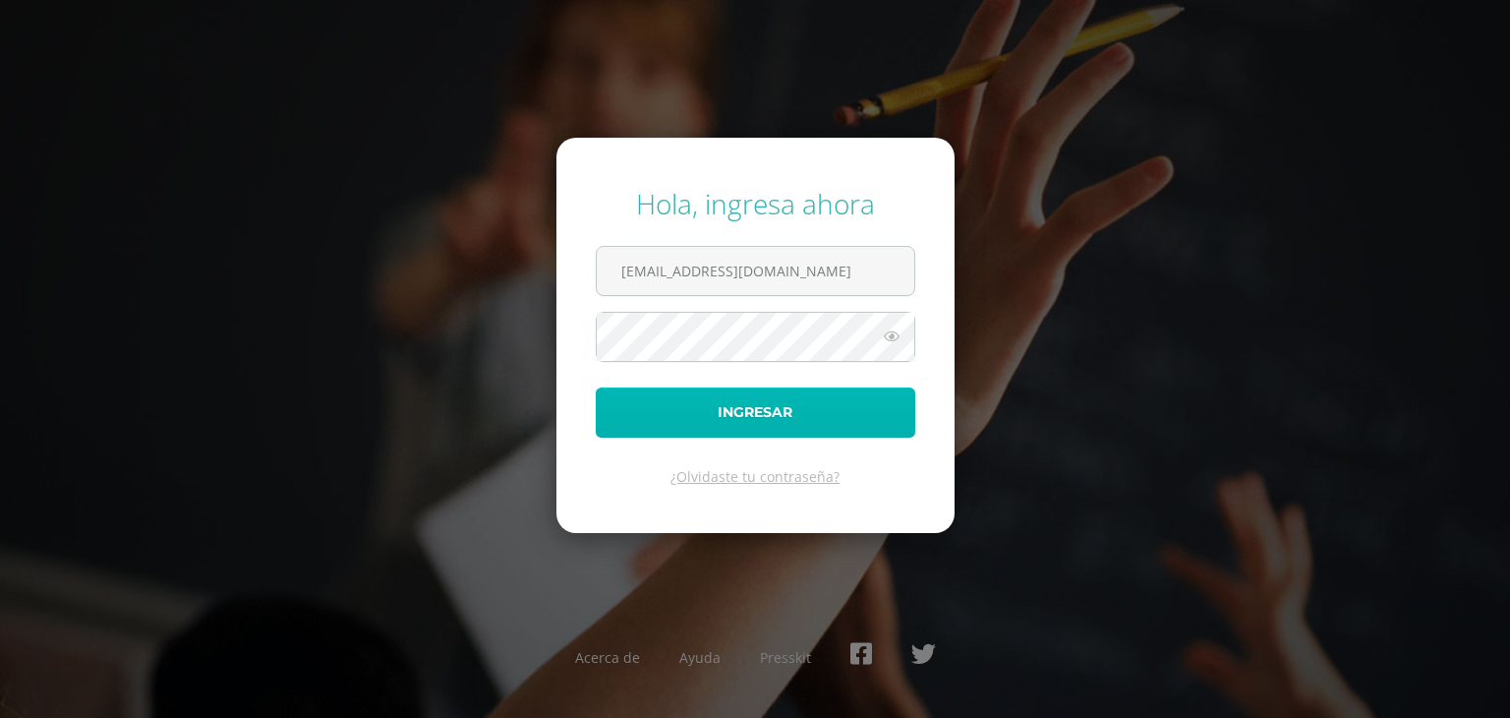
click at [797, 414] on button "Ingresar" at bounding box center [756, 412] width 320 height 50
